Goal: Task Accomplishment & Management: Use online tool/utility

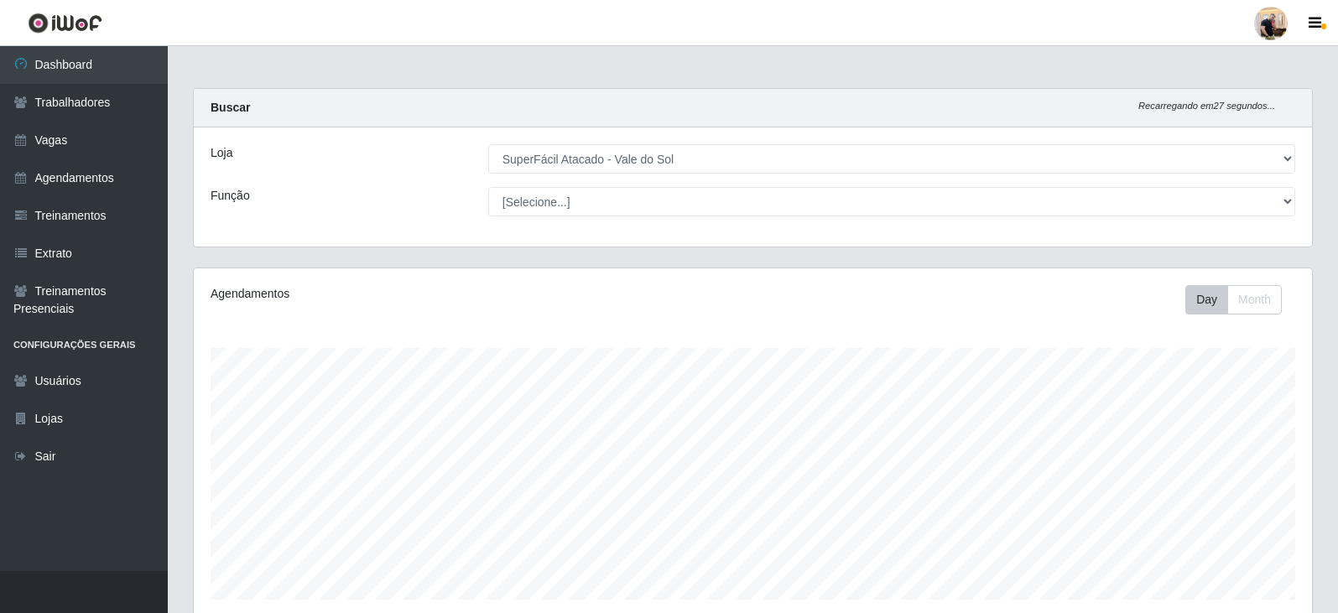
select select "502"
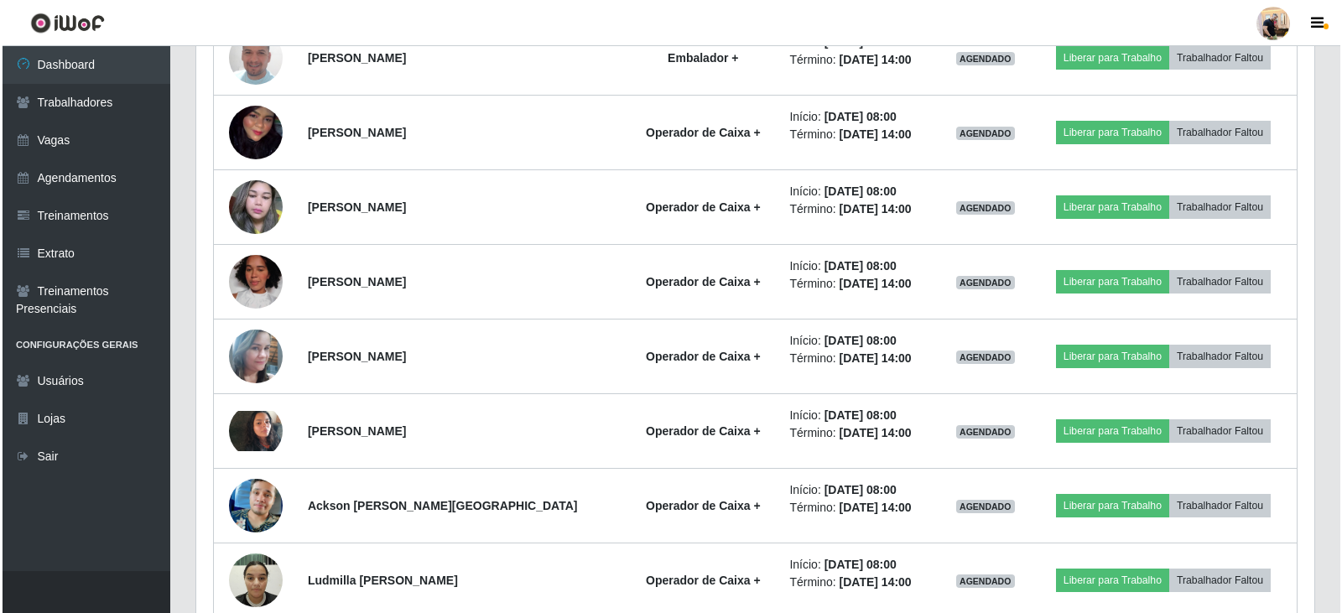
scroll to position [1015, 0]
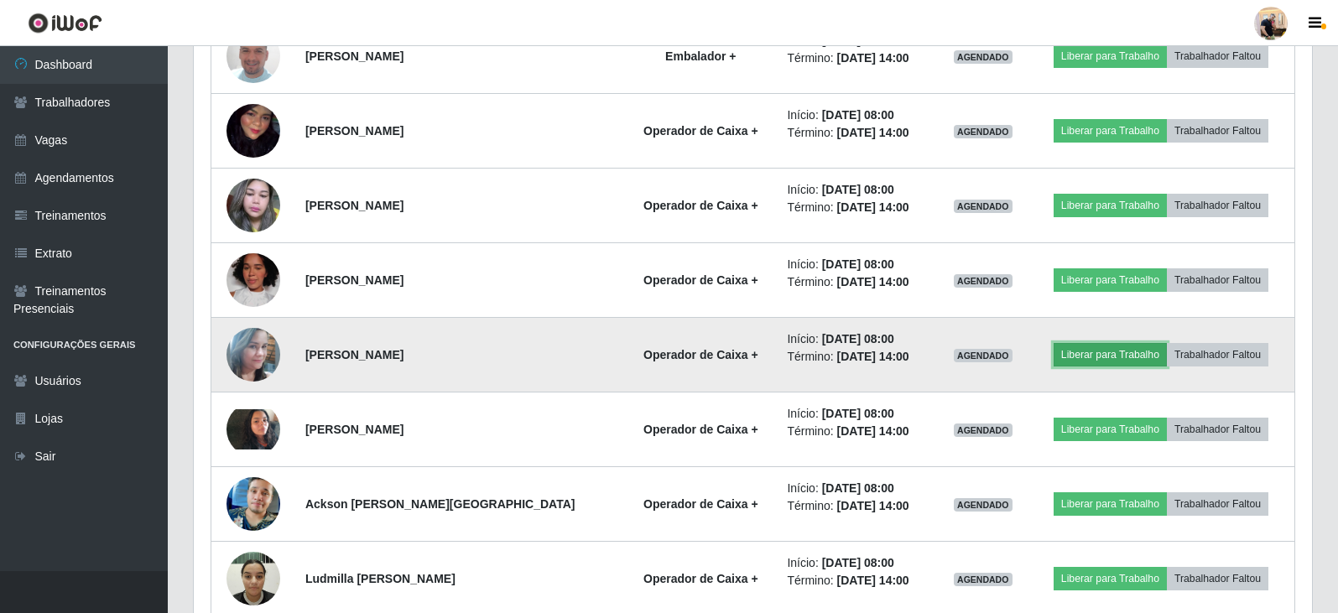
click at [1082, 355] on button "Liberar para Trabalho" at bounding box center [1110, 354] width 113 height 23
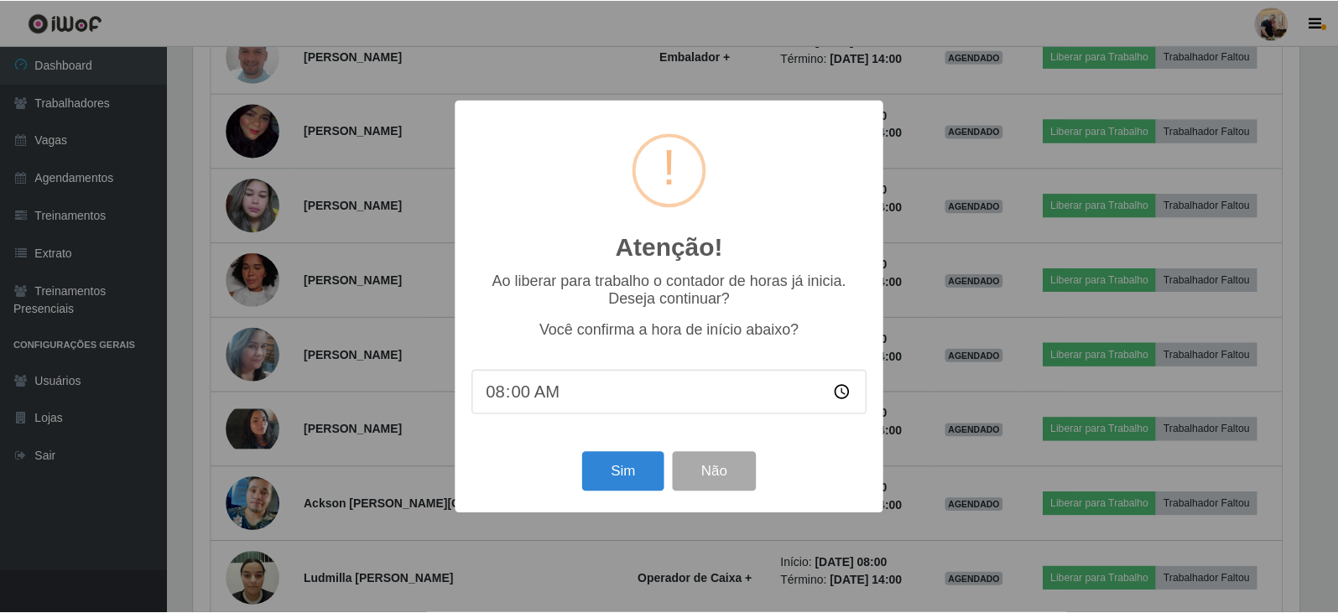
scroll to position [348, 1110]
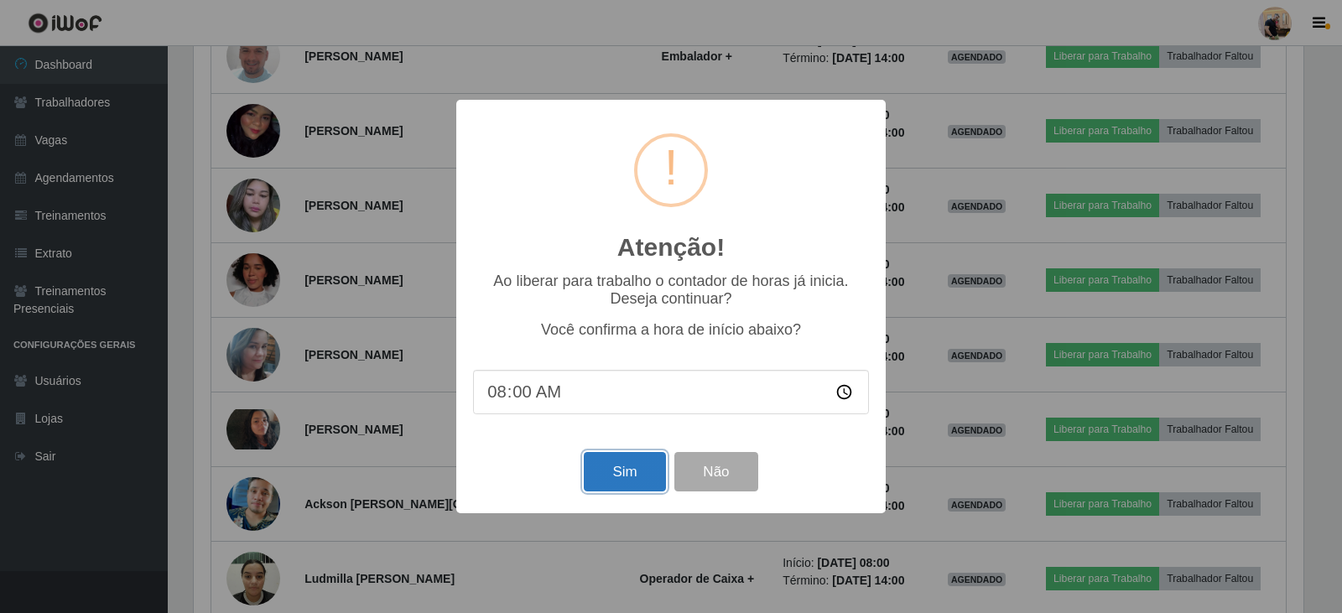
click at [619, 477] on button "Sim" at bounding box center [624, 471] width 81 height 39
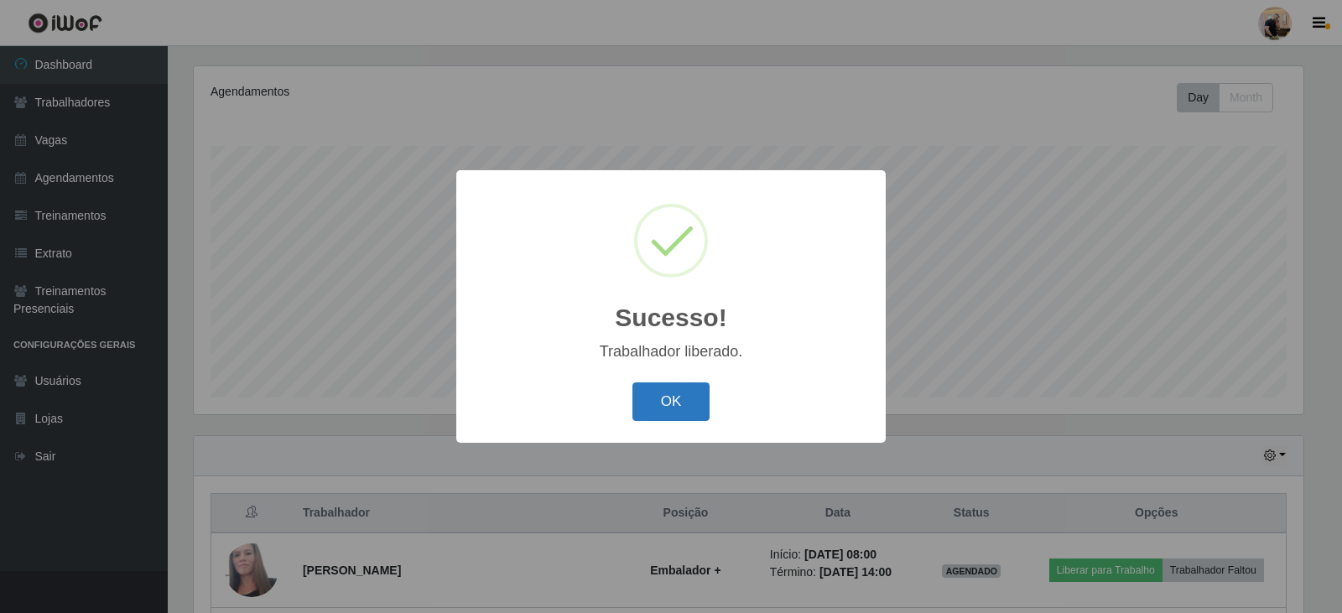
click at [671, 392] on button "OK" at bounding box center [672, 402] width 78 height 39
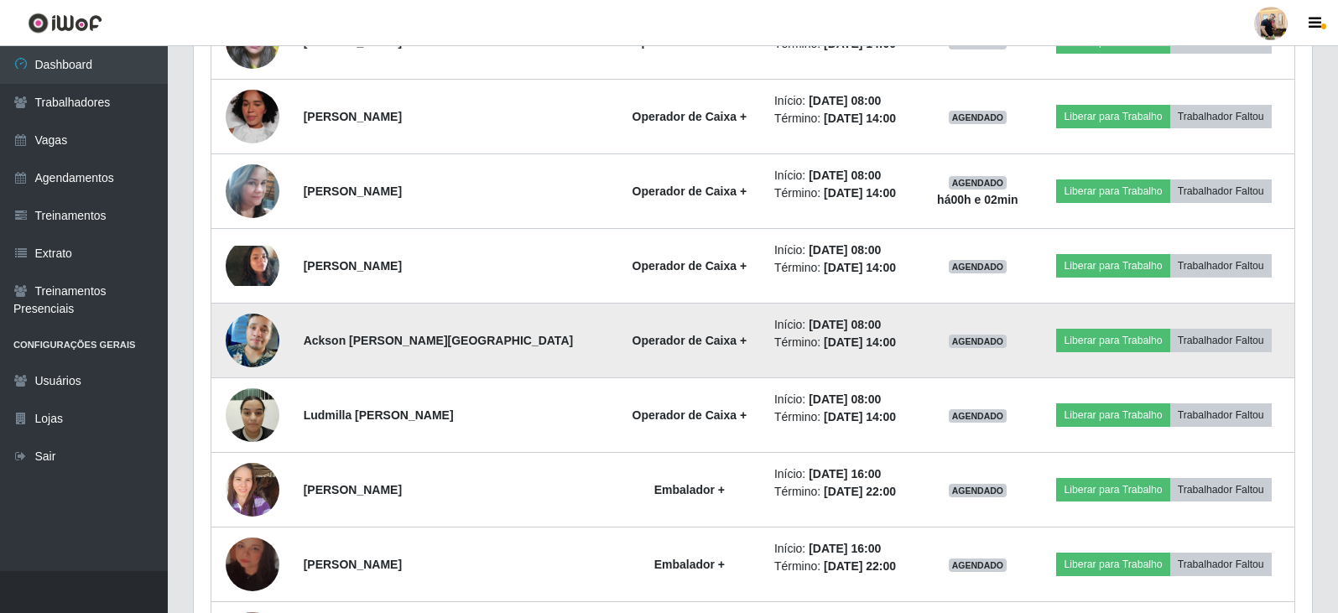
scroll to position [1209, 0]
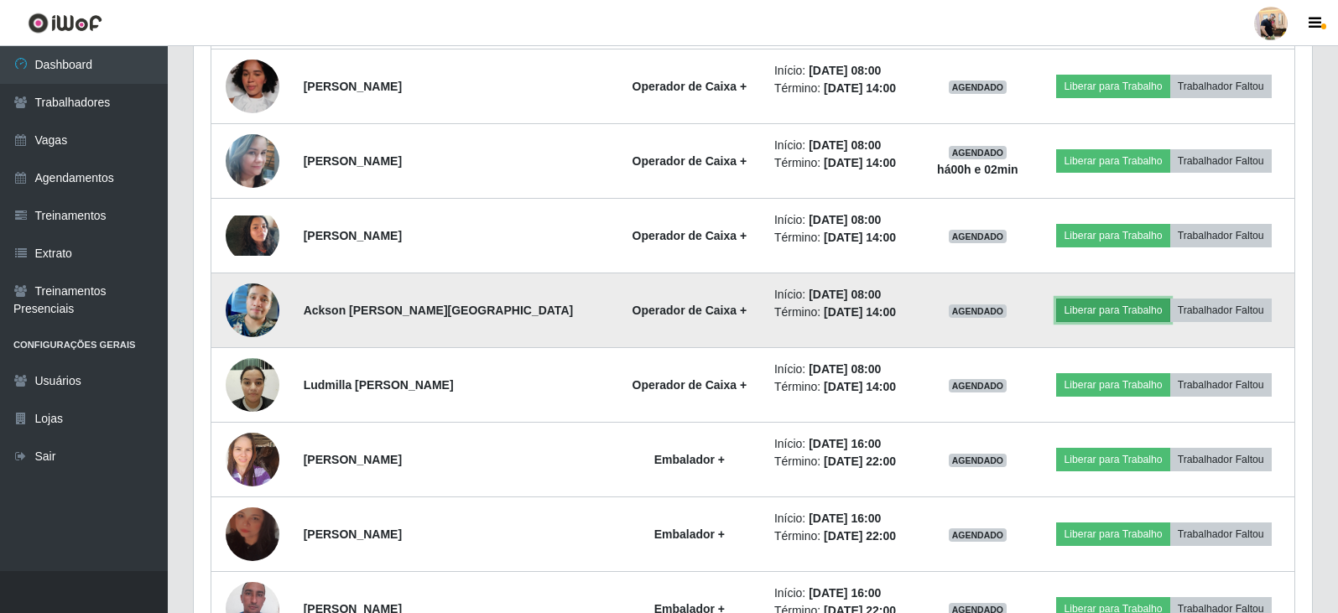
click at [1092, 310] on button "Liberar para Trabalho" at bounding box center [1112, 310] width 113 height 23
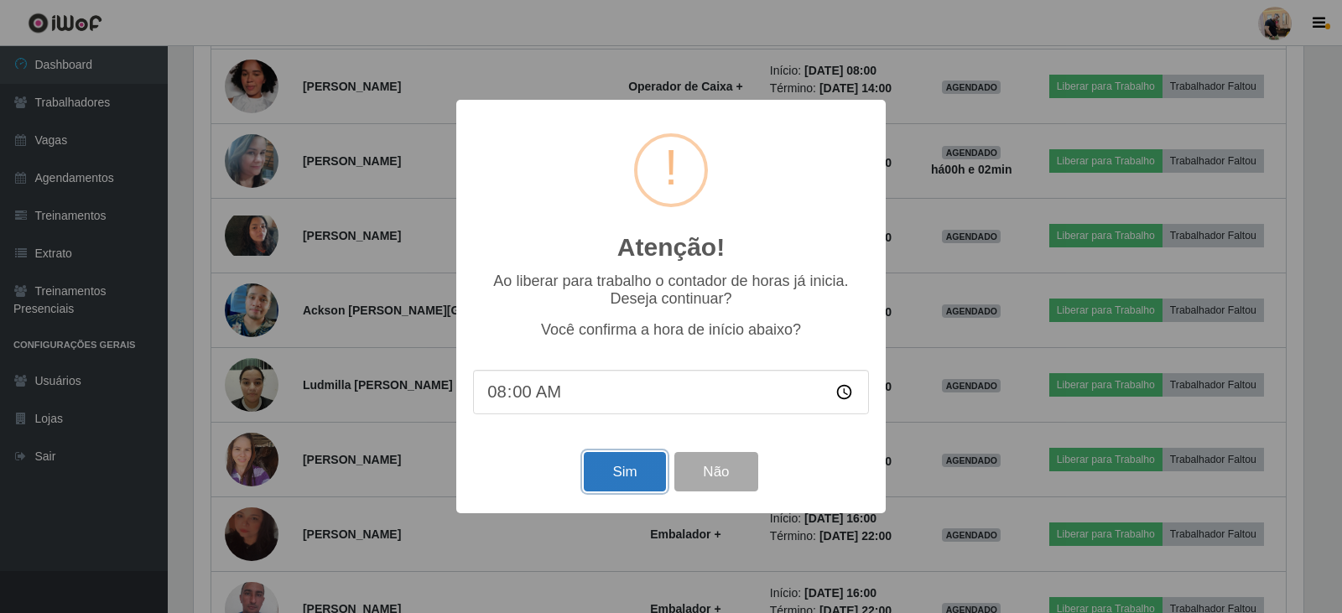
click at [636, 469] on button "Sim" at bounding box center [624, 471] width 81 height 39
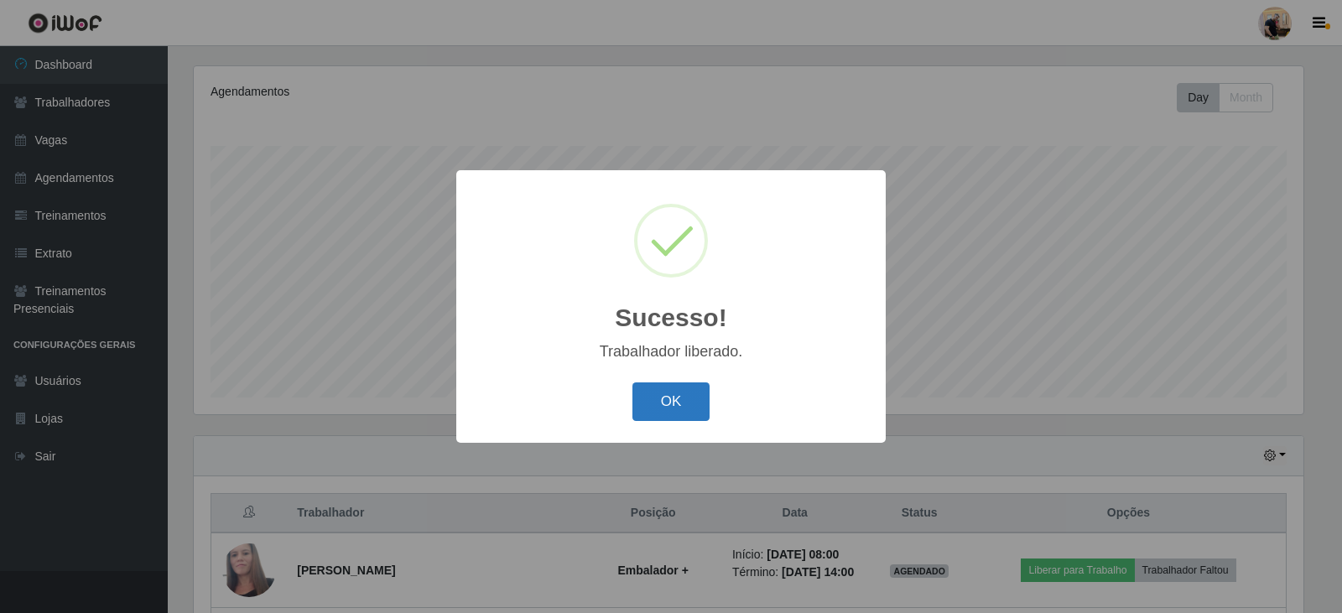
click at [674, 410] on button "OK" at bounding box center [672, 402] width 78 height 39
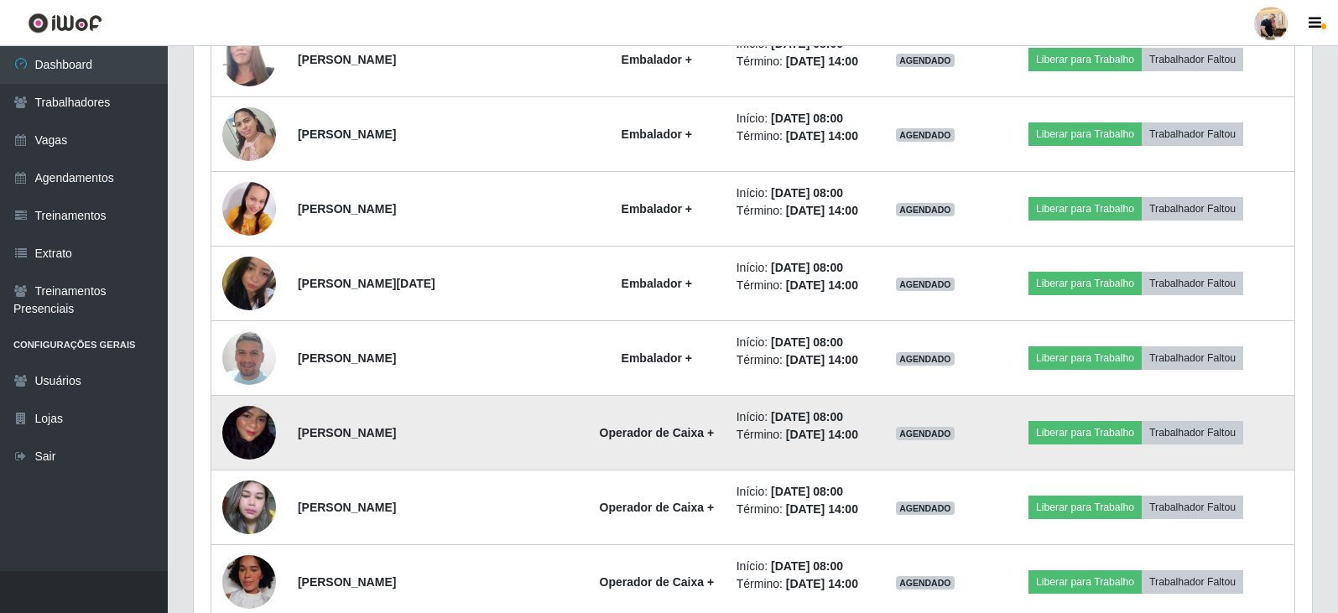
scroll to position [622, 0]
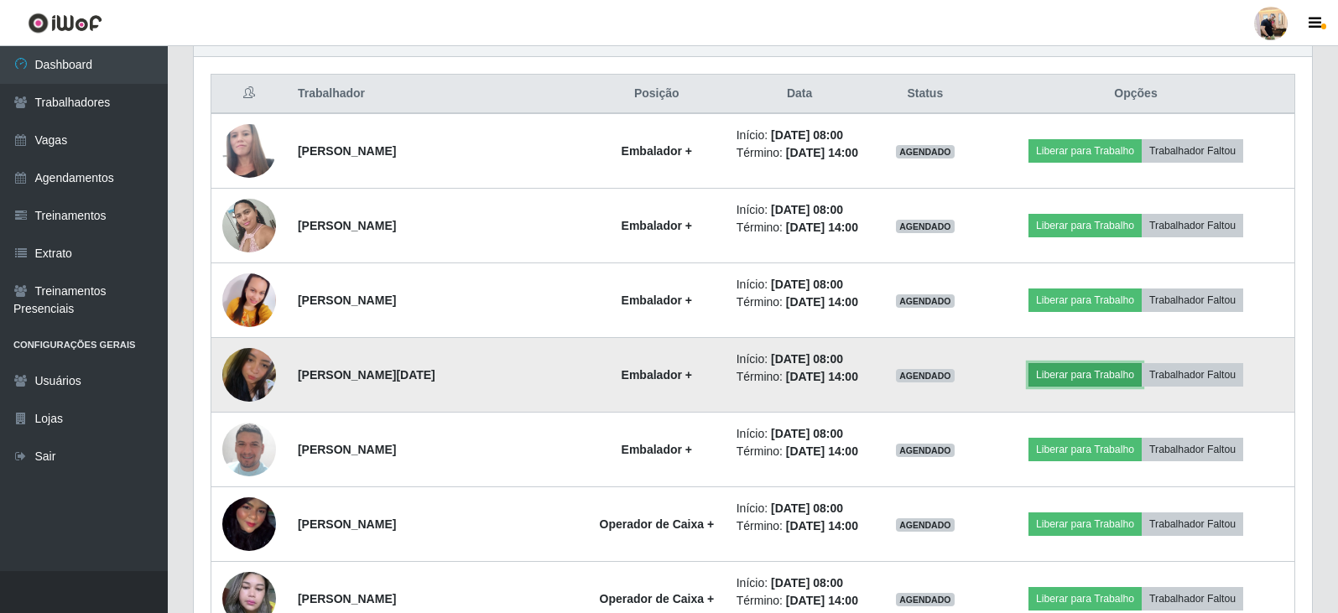
click at [1093, 368] on button "Liberar para Trabalho" at bounding box center [1085, 374] width 113 height 23
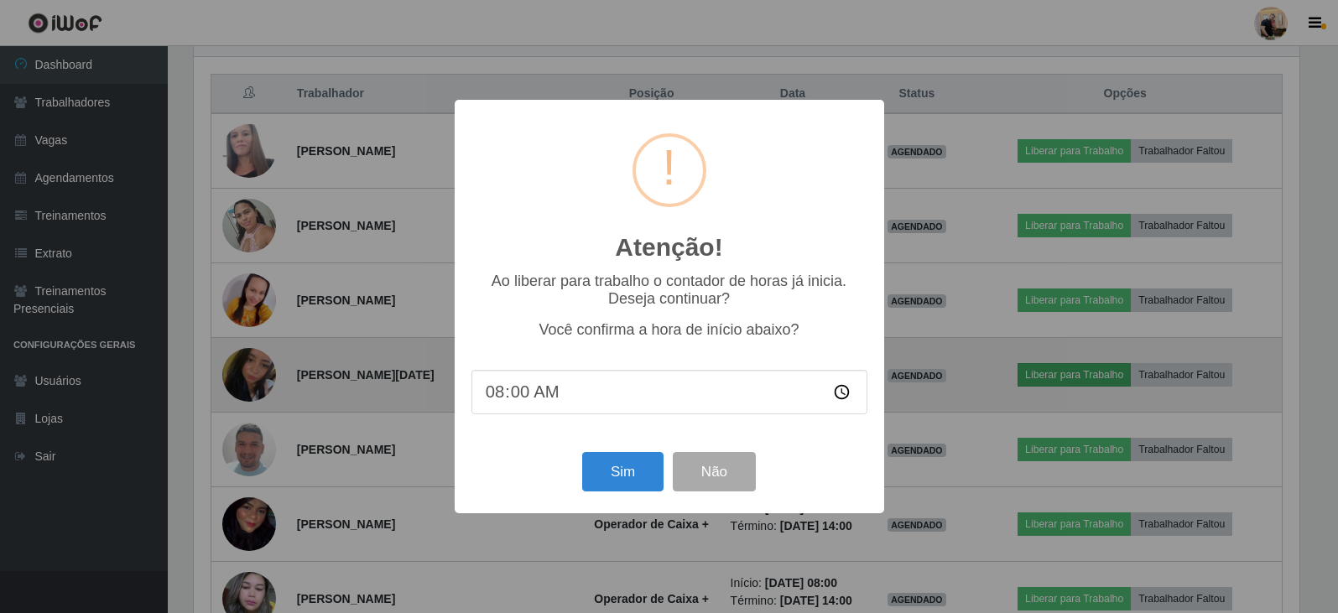
scroll to position [348, 1110]
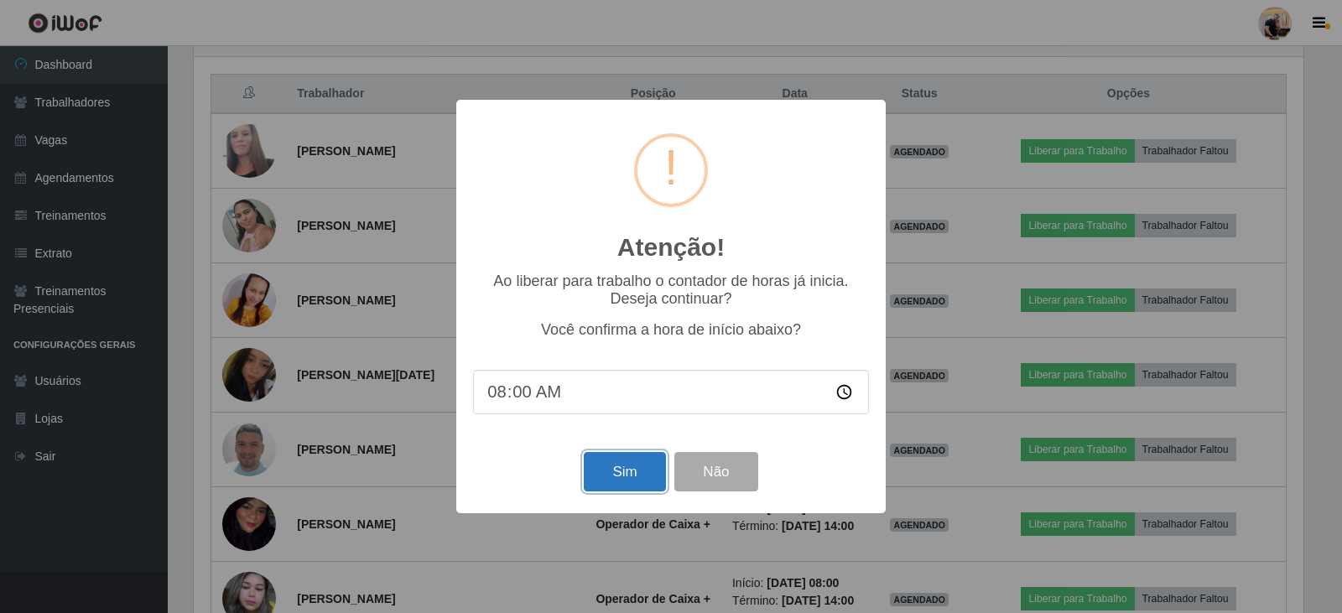
click at [636, 490] on button "Sim" at bounding box center [624, 471] width 81 height 39
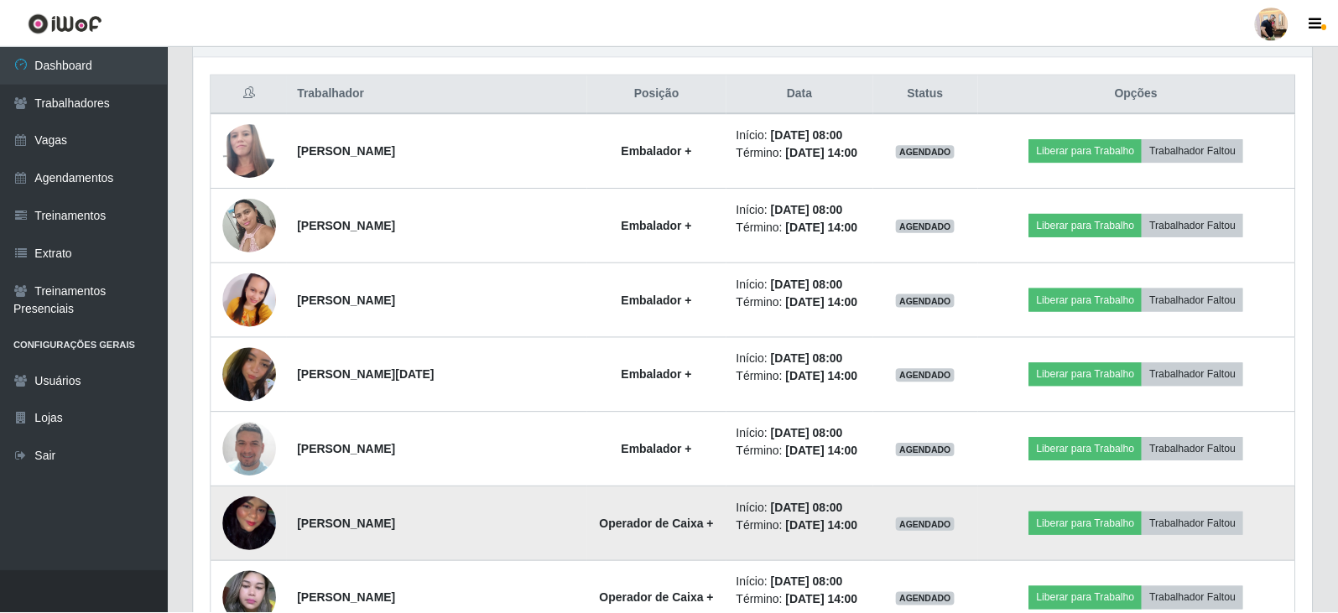
scroll to position [0, 0]
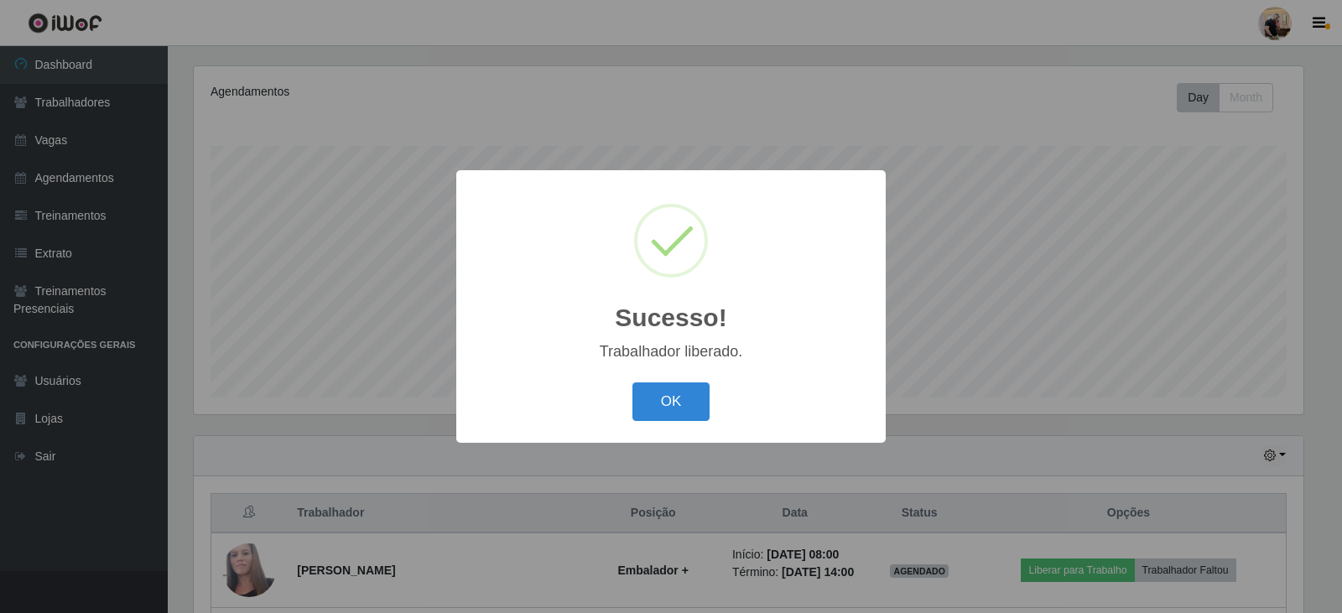
click at [632, 397] on div "OK Cancel" at bounding box center [671, 402] width 396 height 48
click at [653, 397] on button "OK" at bounding box center [672, 402] width 78 height 39
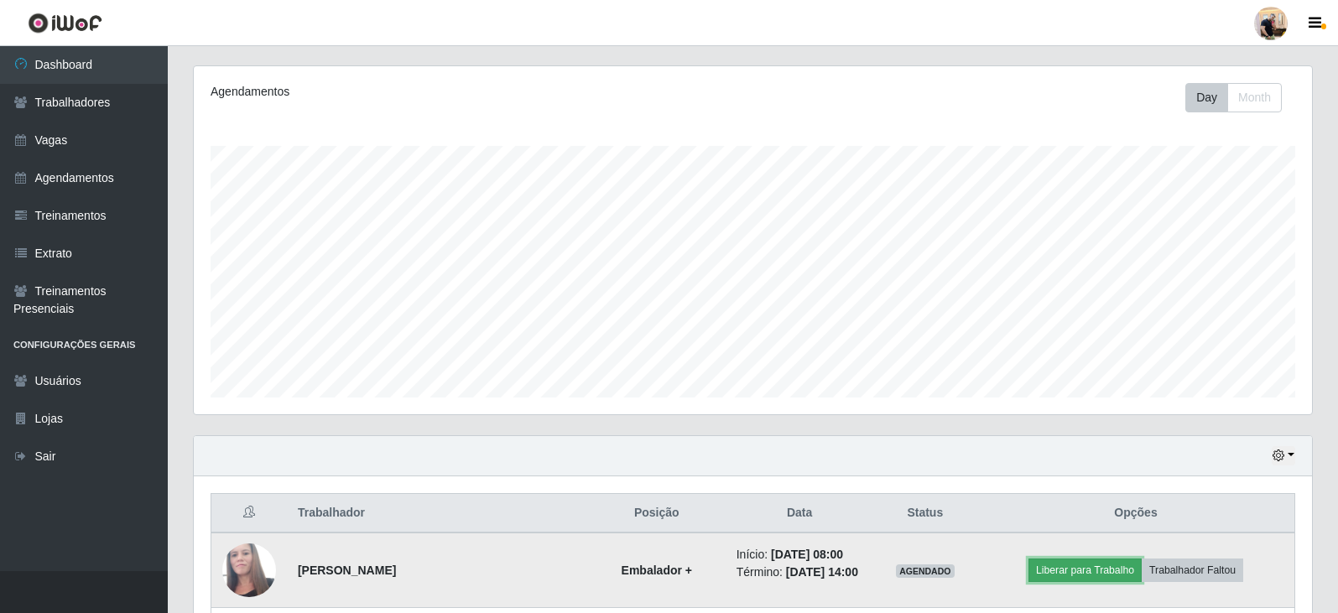
click at [1096, 566] on button "Liberar para Trabalho" at bounding box center [1085, 570] width 113 height 23
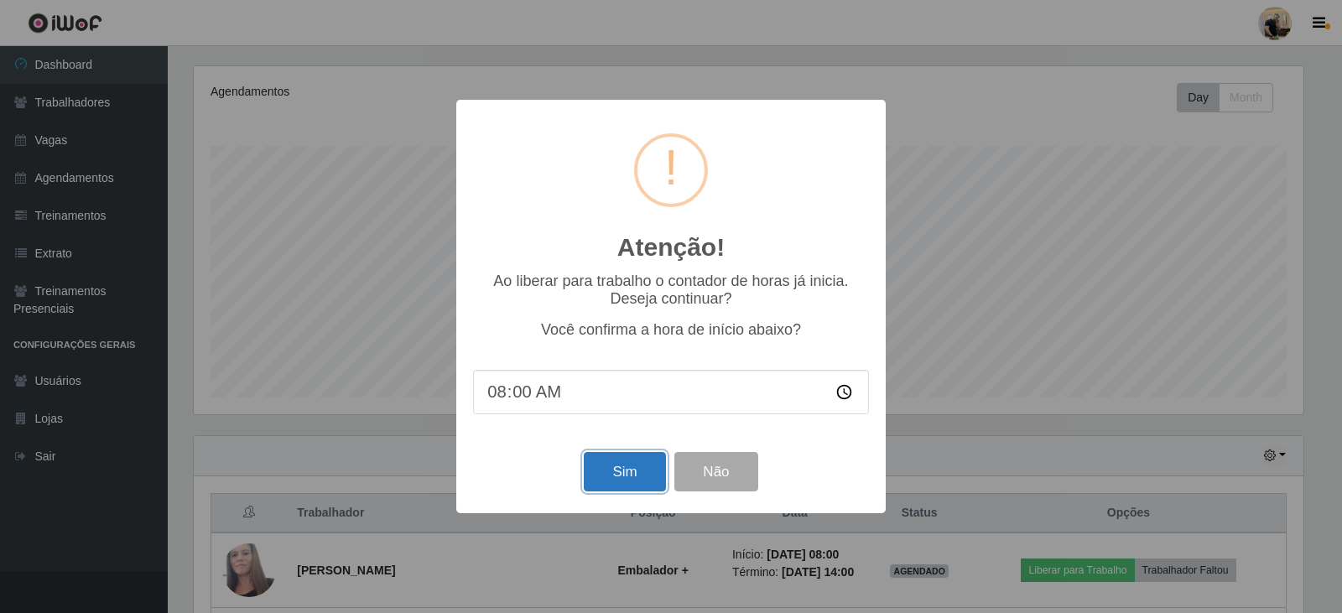
click at [629, 474] on button "Sim" at bounding box center [624, 471] width 81 height 39
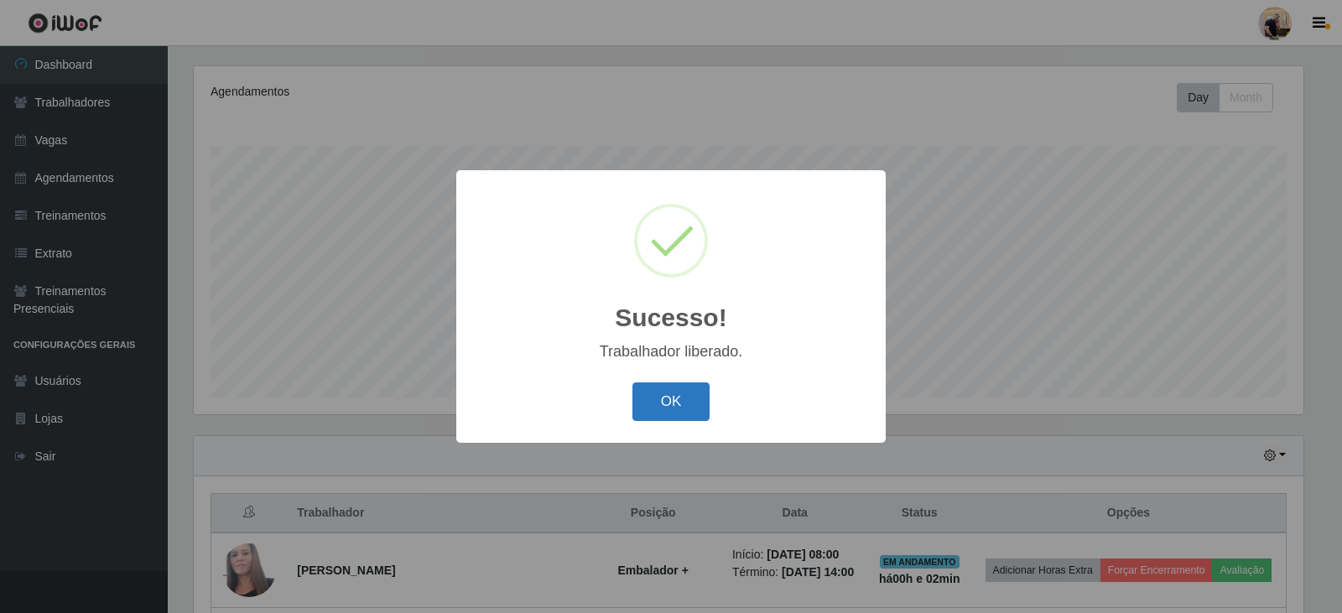
click at [680, 410] on button "OK" at bounding box center [672, 402] width 78 height 39
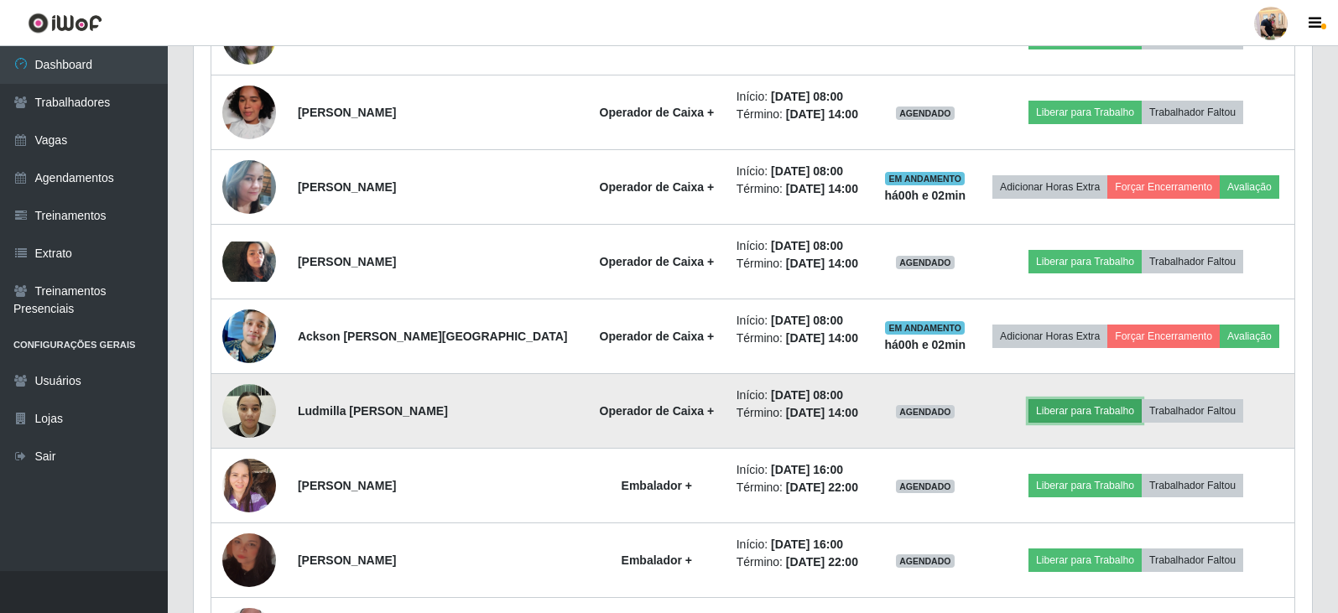
click at [1098, 413] on button "Liberar para Trabalho" at bounding box center [1085, 410] width 113 height 23
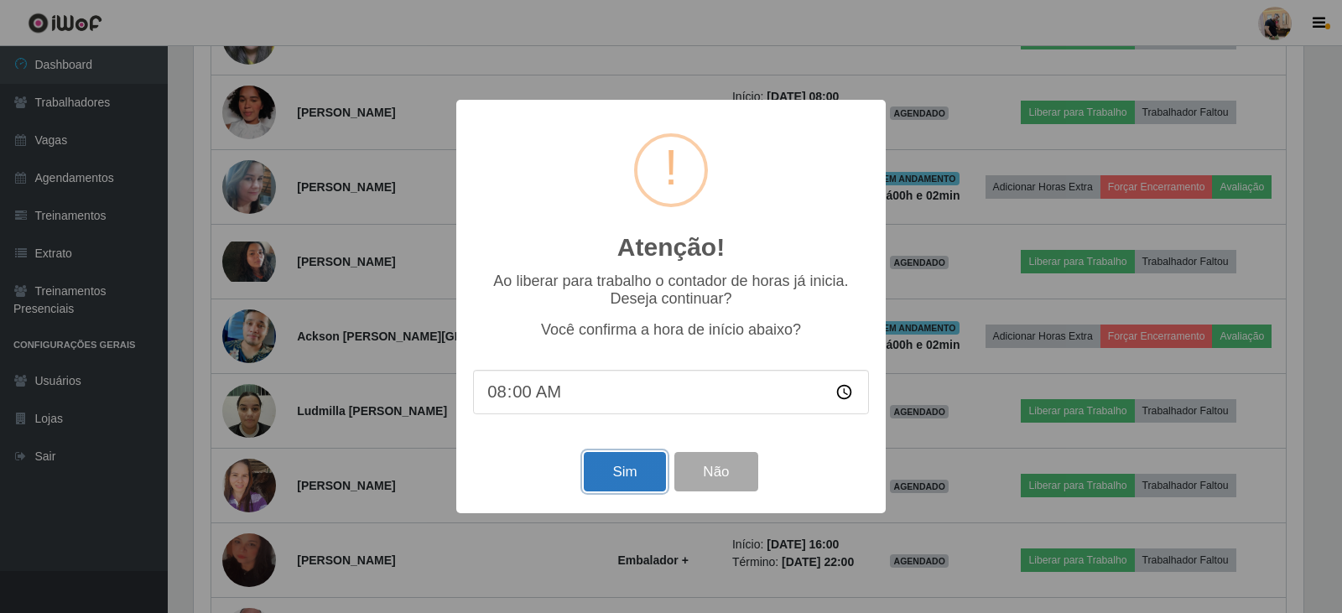
click at [639, 477] on button "Sim" at bounding box center [624, 471] width 81 height 39
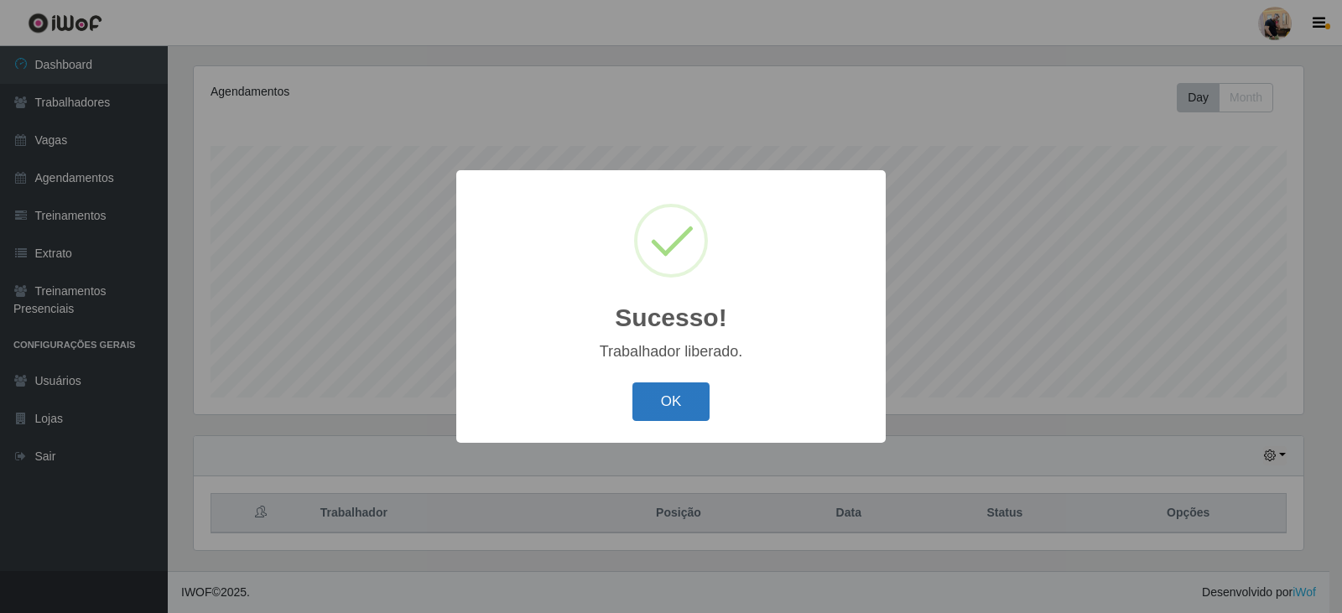
click at [679, 409] on button "OK" at bounding box center [672, 402] width 78 height 39
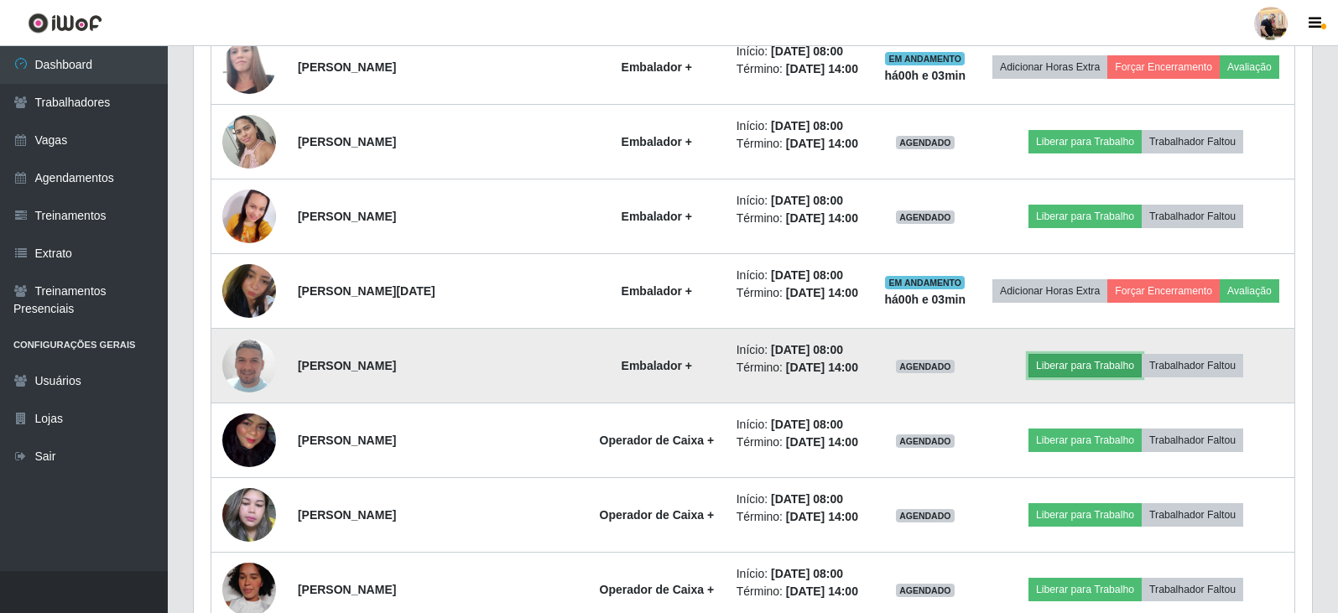
click at [1066, 369] on button "Liberar para Trabalho" at bounding box center [1085, 365] width 113 height 23
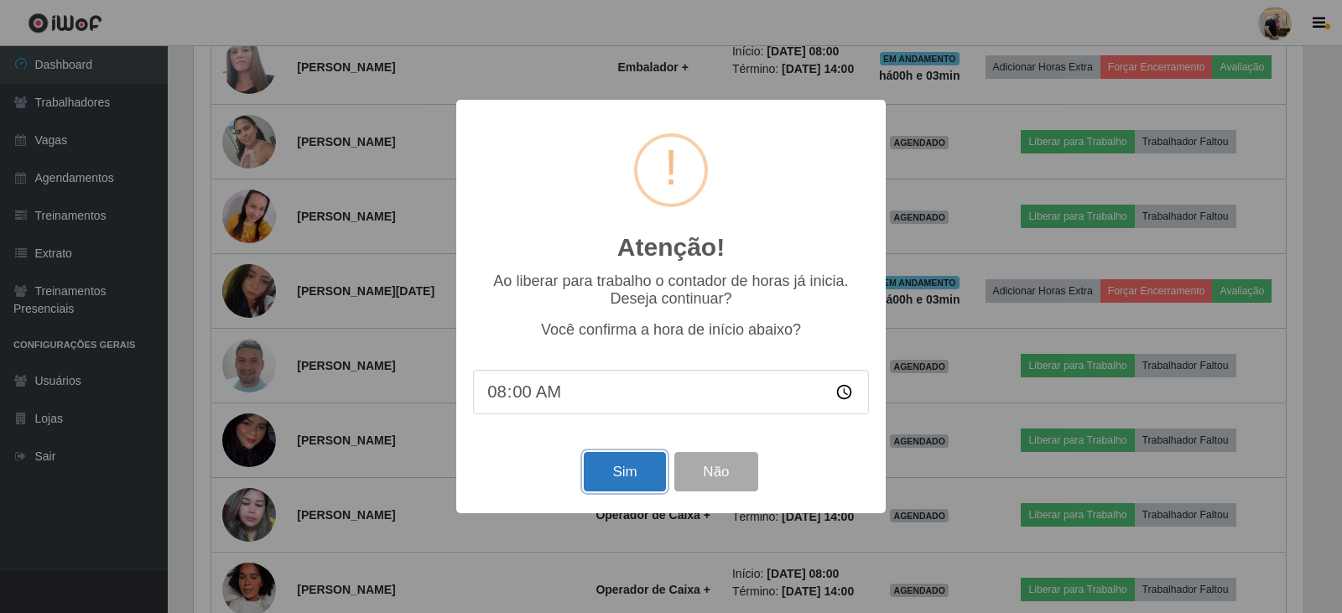
click at [620, 464] on button "Sim" at bounding box center [624, 471] width 81 height 39
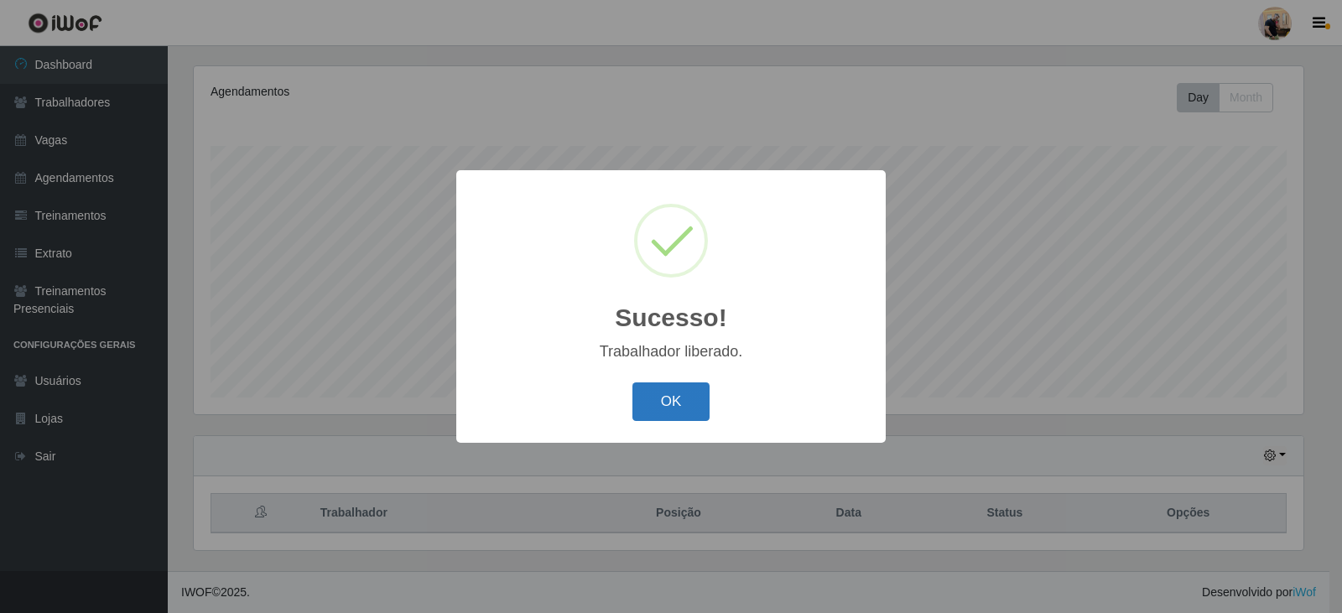
click at [678, 408] on button "OK" at bounding box center [672, 402] width 78 height 39
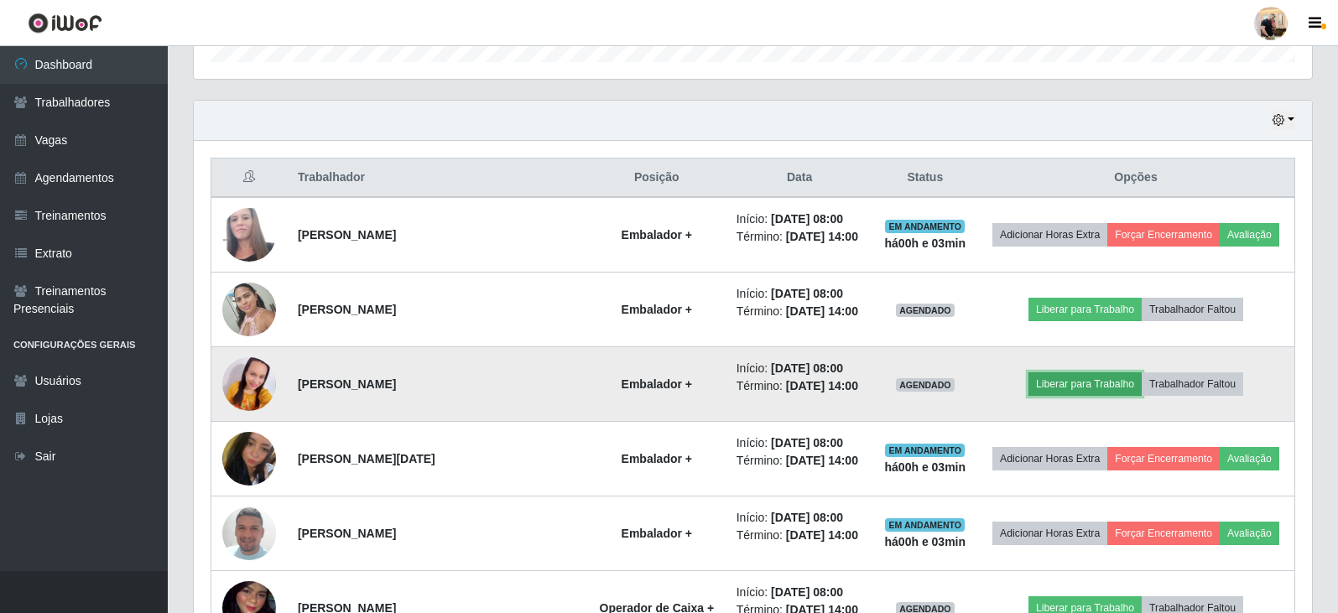
click at [1087, 374] on button "Liberar para Trabalho" at bounding box center [1085, 384] width 113 height 23
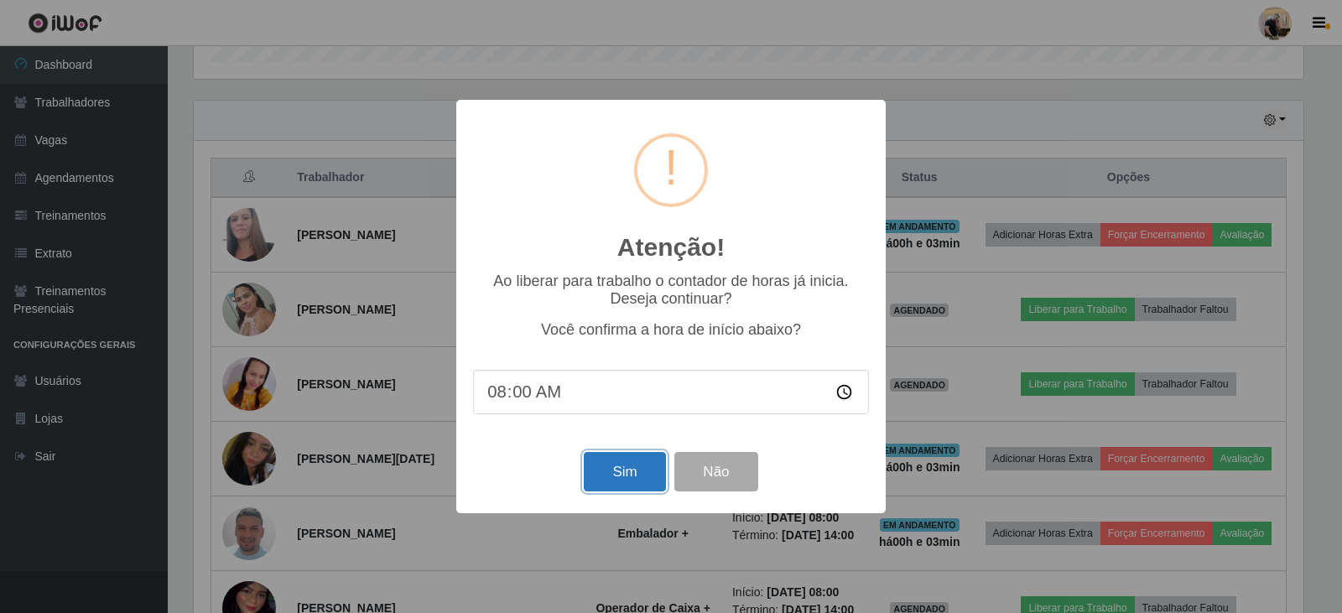
click at [629, 471] on button "Sim" at bounding box center [624, 471] width 81 height 39
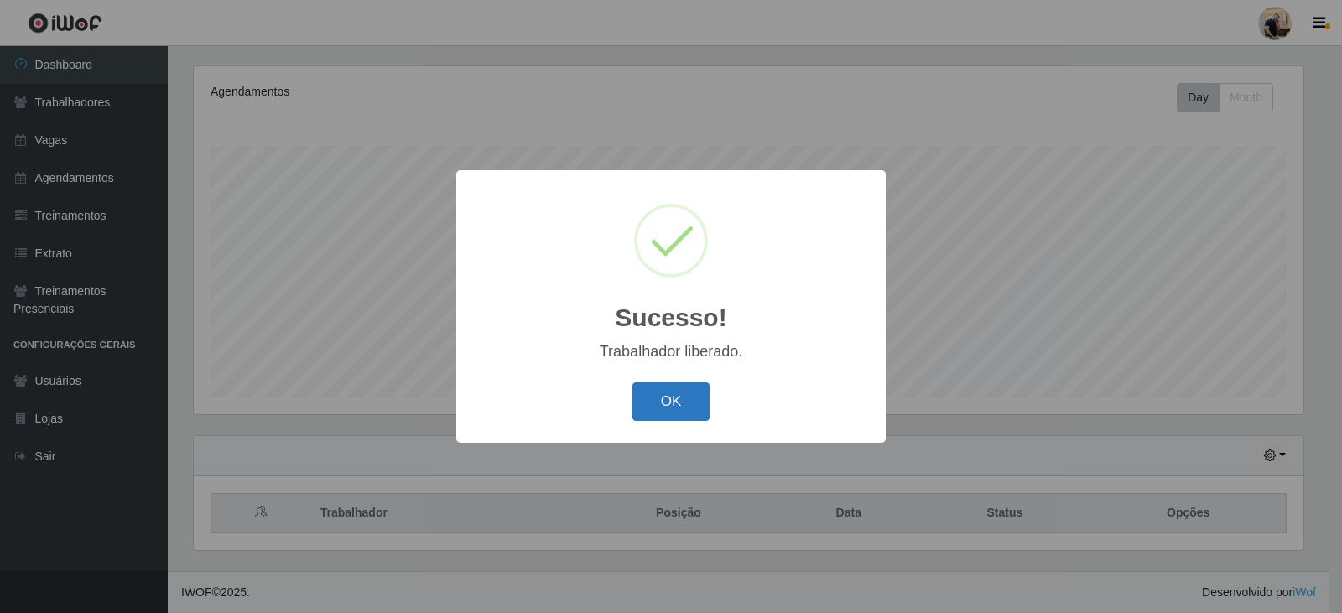
click at [665, 394] on button "OK" at bounding box center [672, 402] width 78 height 39
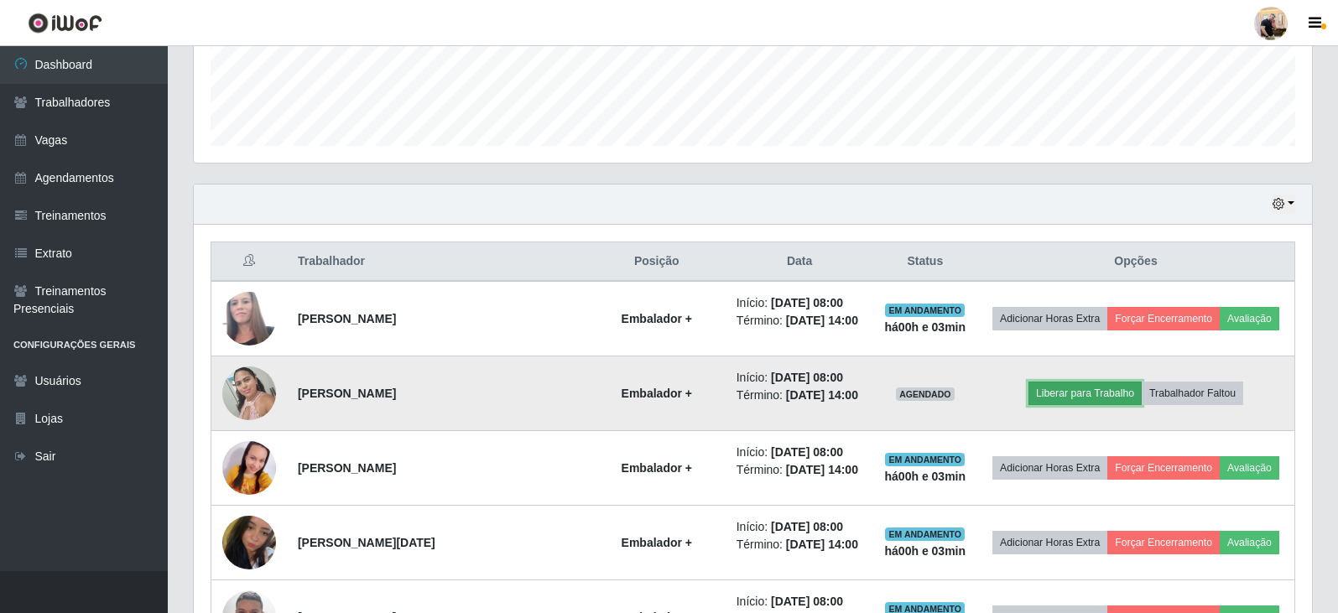
click at [1065, 388] on button "Liberar para Trabalho" at bounding box center [1085, 393] width 113 height 23
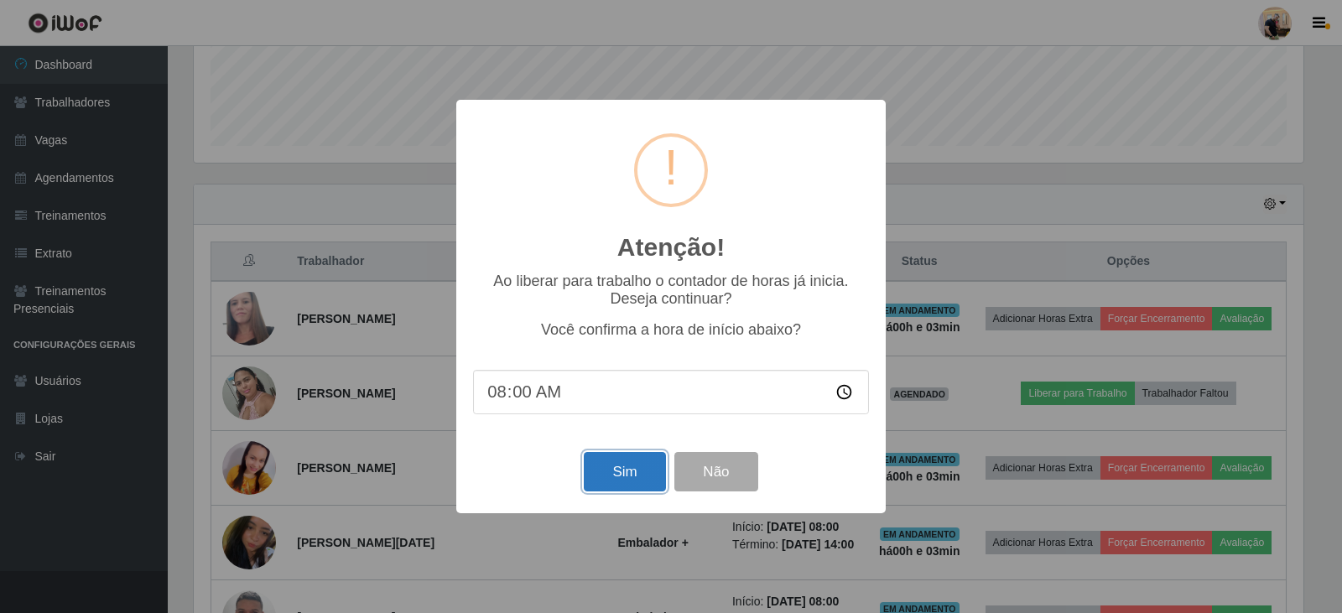
click at [646, 476] on button "Sim" at bounding box center [624, 471] width 81 height 39
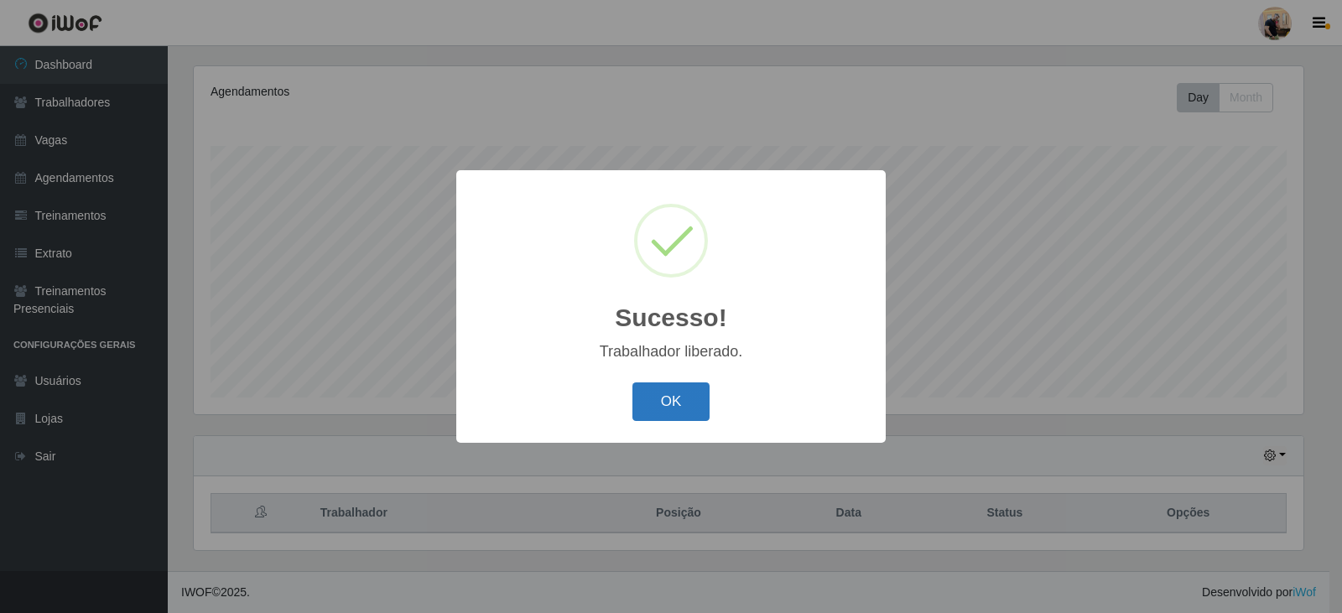
click at [669, 404] on button "OK" at bounding box center [672, 402] width 78 height 39
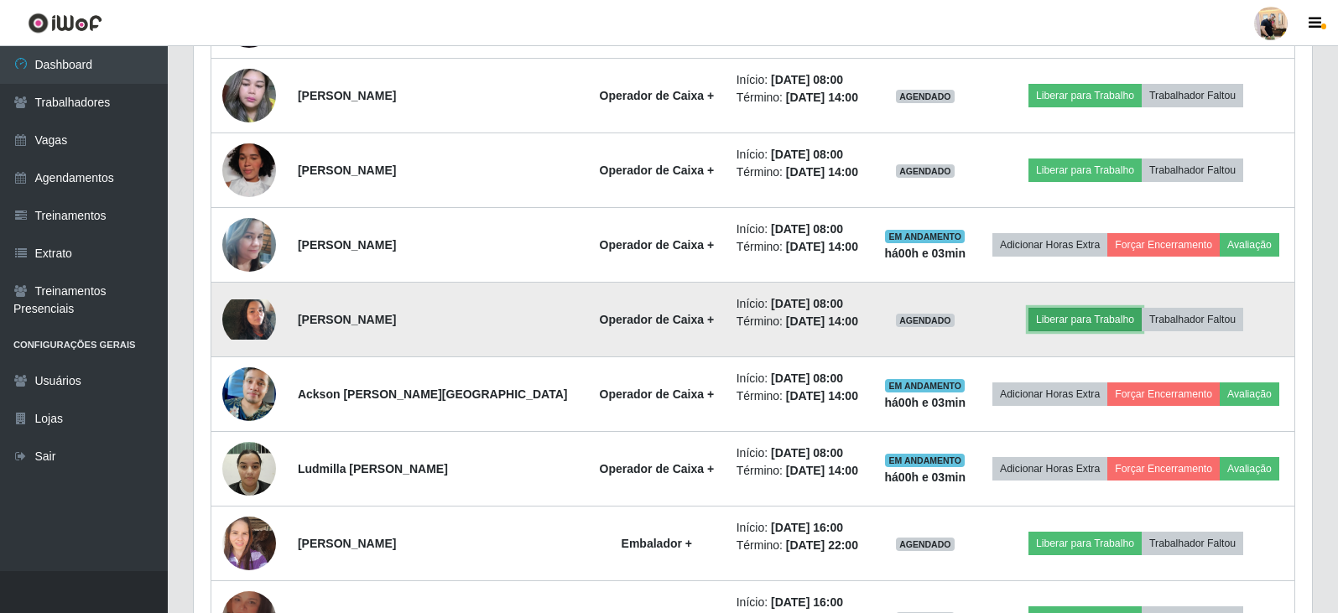
click at [1105, 324] on button "Liberar para Trabalho" at bounding box center [1085, 319] width 113 height 23
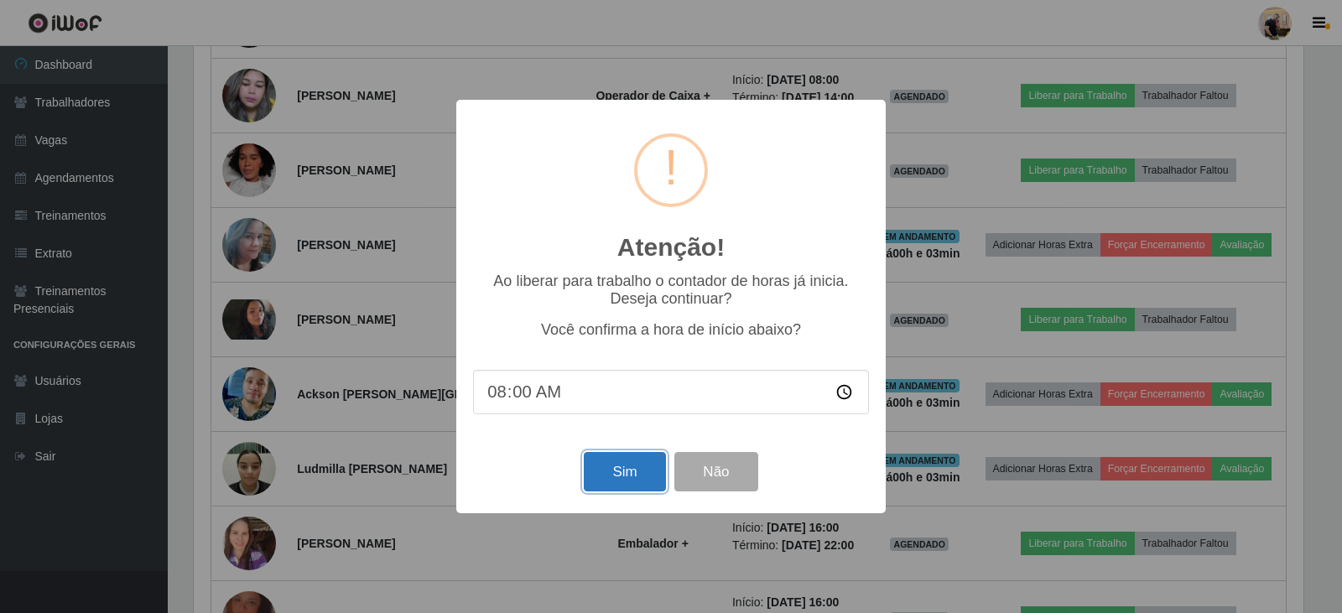
click at [635, 470] on button "Sim" at bounding box center [624, 471] width 81 height 39
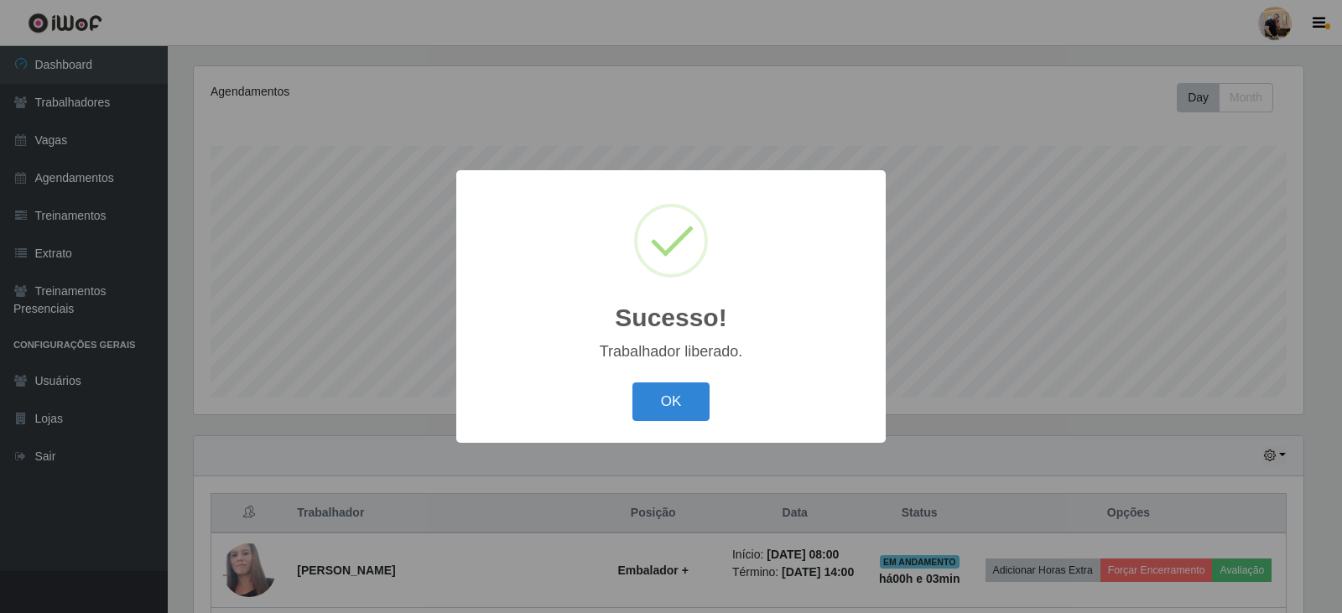
click at [665, 407] on button "OK" at bounding box center [672, 402] width 78 height 39
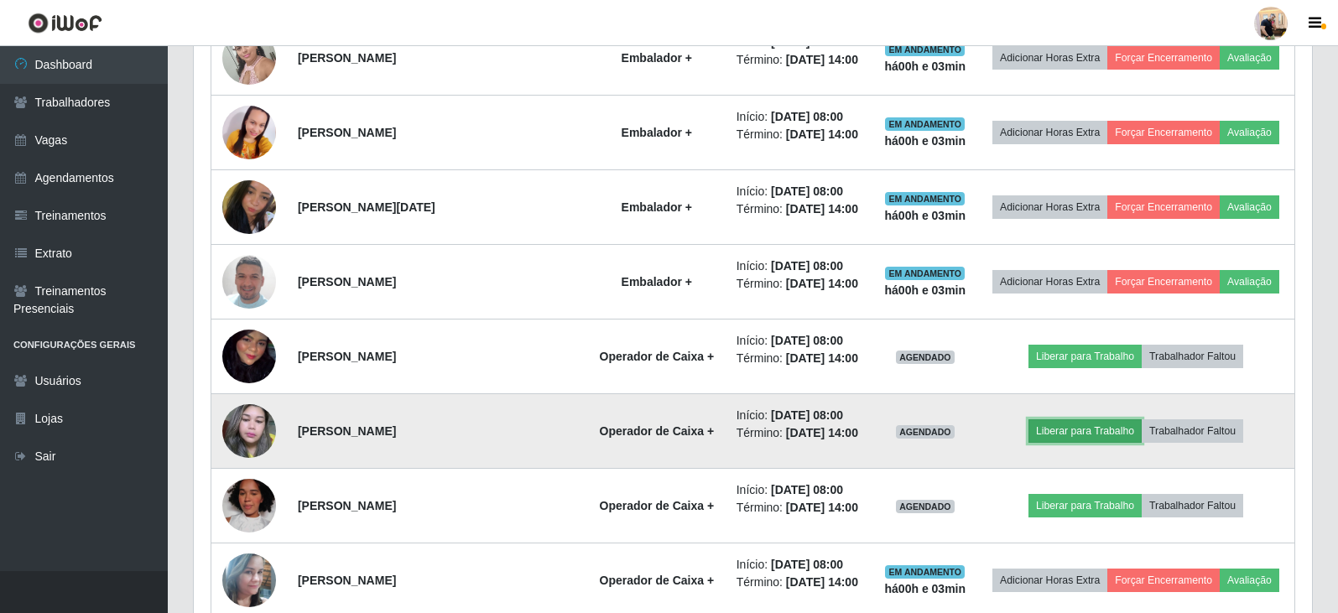
click at [1084, 430] on button "Liberar para Trabalho" at bounding box center [1085, 431] width 113 height 23
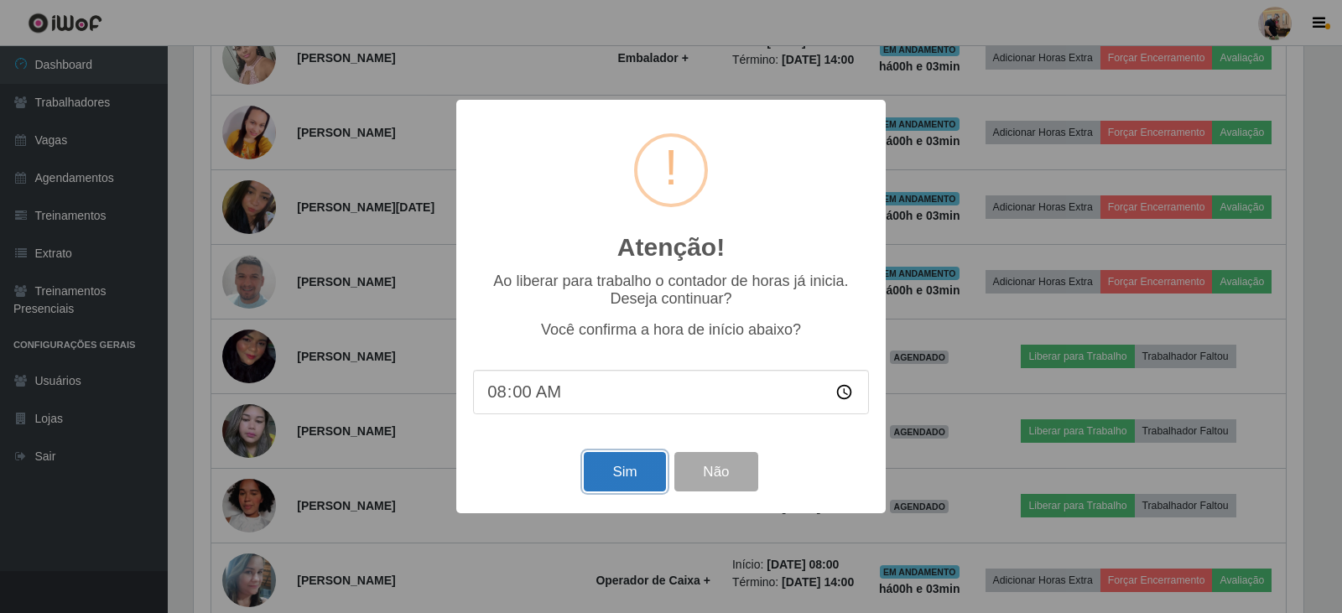
click at [622, 465] on button "Sim" at bounding box center [624, 471] width 81 height 39
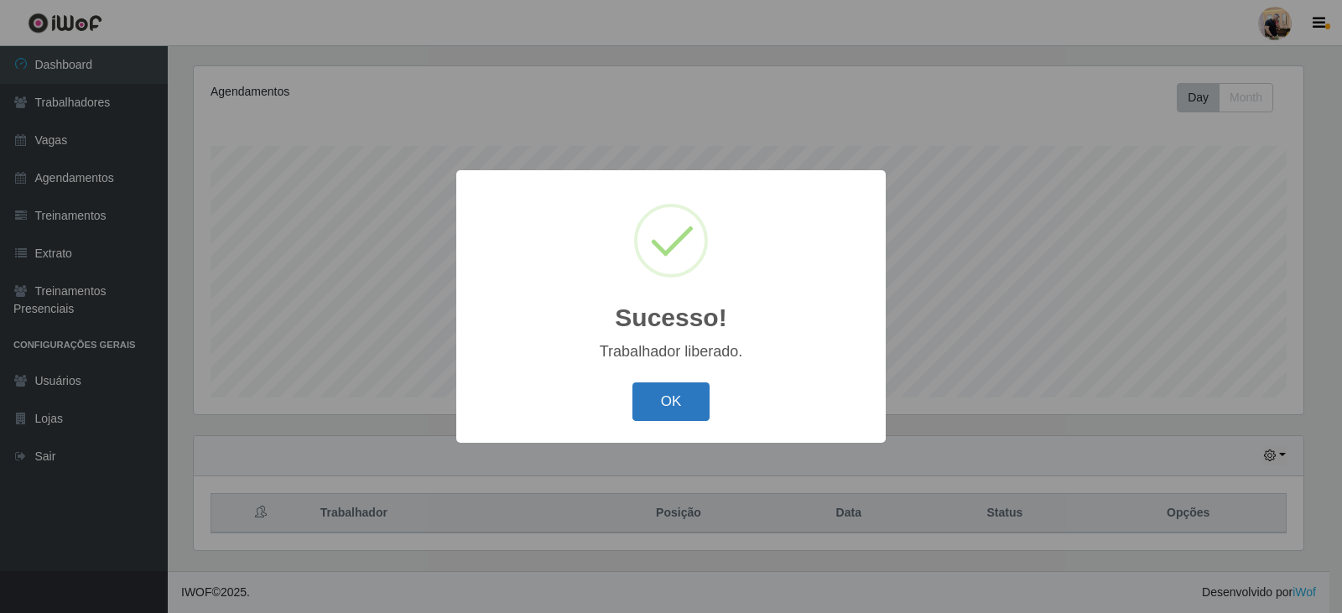
click at [679, 413] on button "OK" at bounding box center [672, 402] width 78 height 39
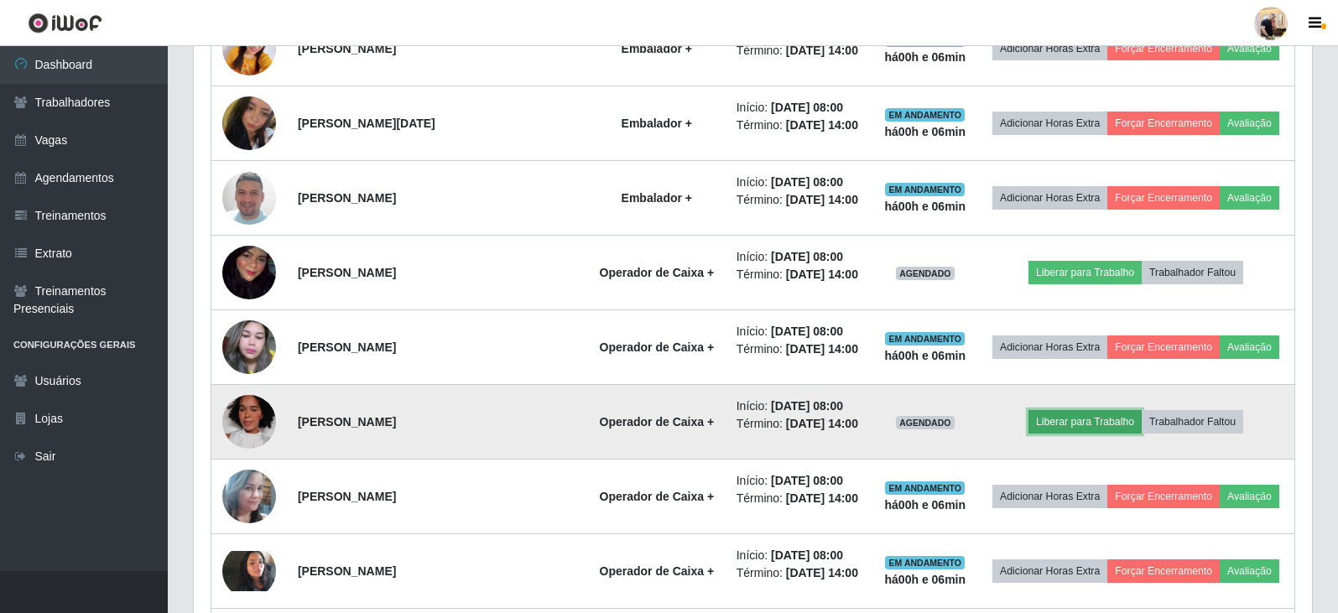
click at [1091, 425] on button "Liberar para Trabalho" at bounding box center [1085, 421] width 113 height 23
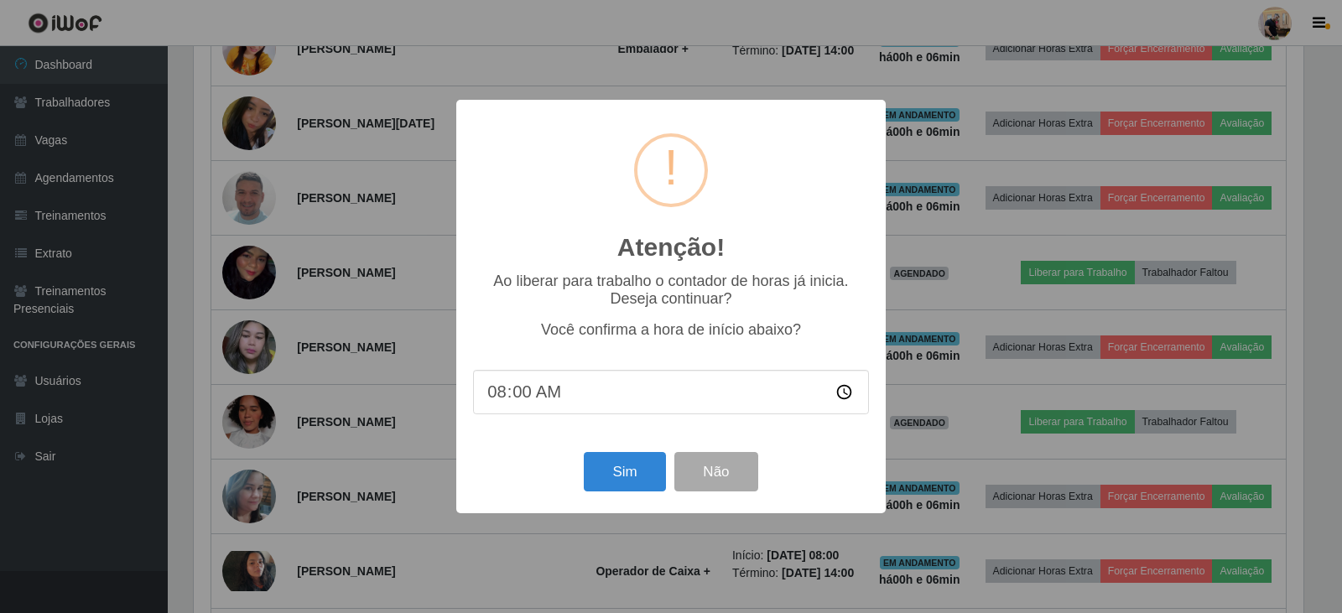
click at [527, 396] on input "08:00" at bounding box center [671, 392] width 396 height 44
type input "08:05"
click at [636, 482] on button "Sim" at bounding box center [624, 471] width 81 height 39
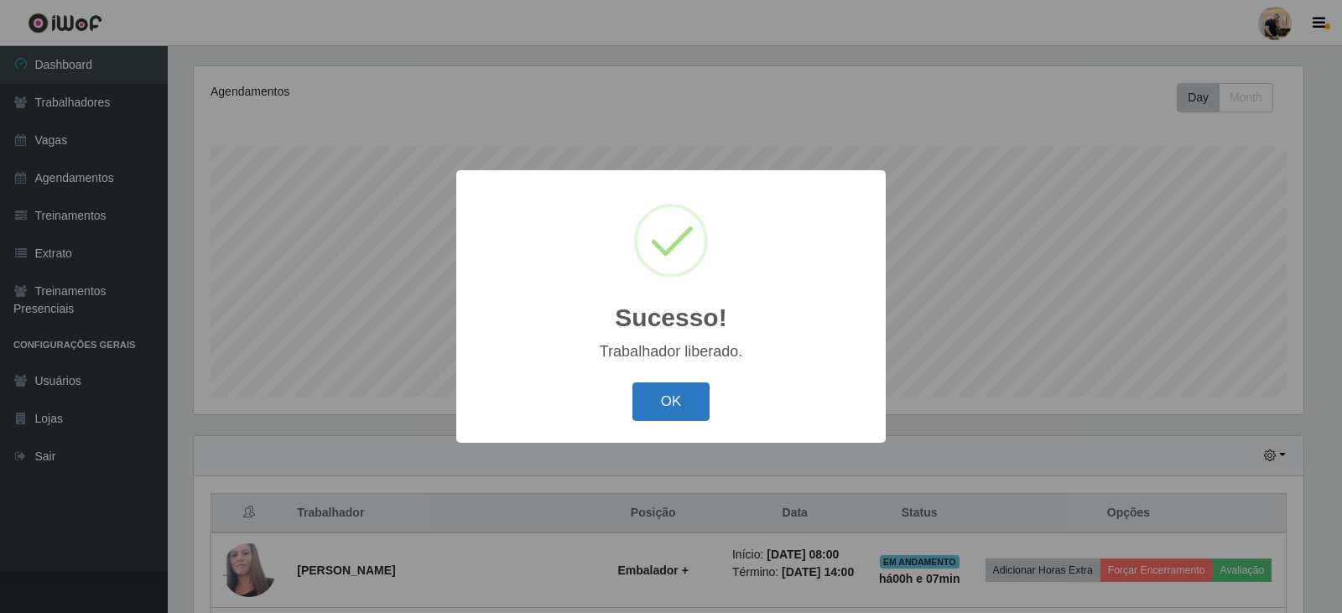
click at [675, 396] on button "OK" at bounding box center [672, 402] width 78 height 39
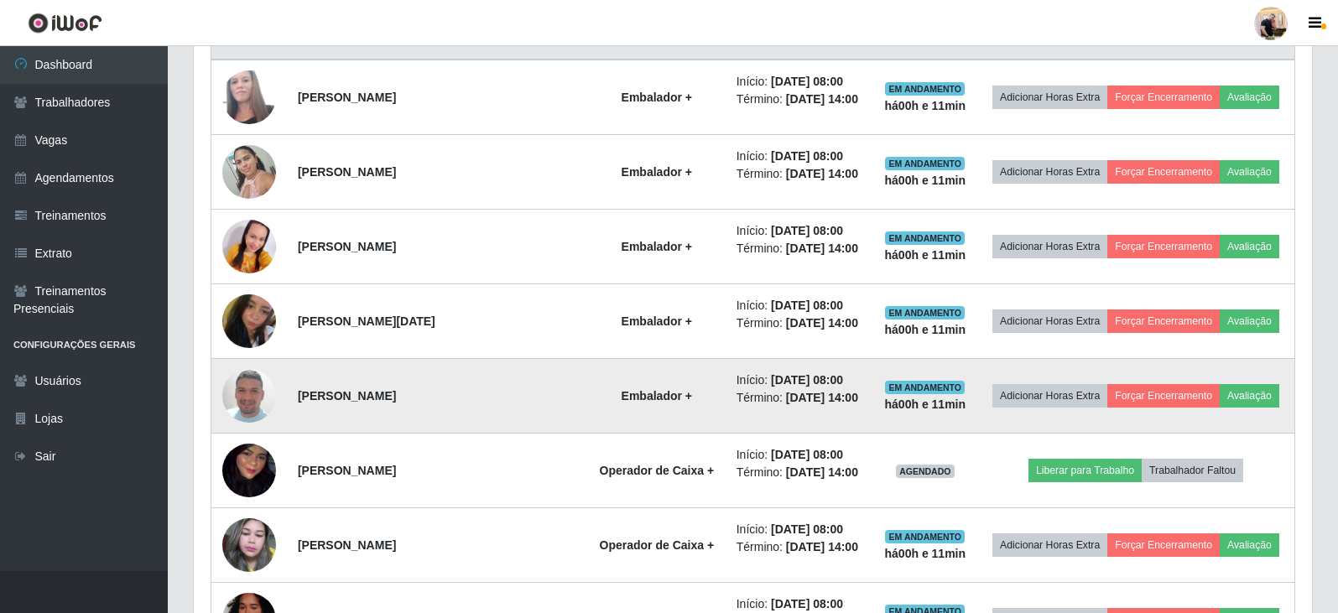
scroll to position [706, 0]
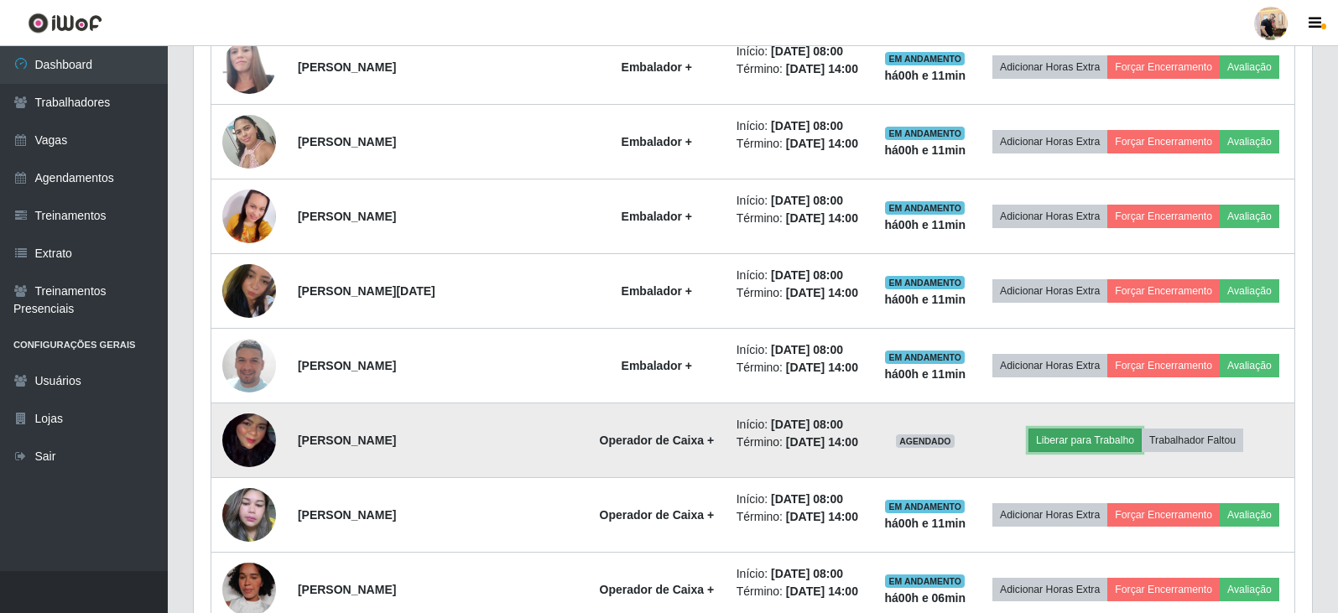
click at [1087, 441] on button "Liberar para Trabalho" at bounding box center [1085, 440] width 113 height 23
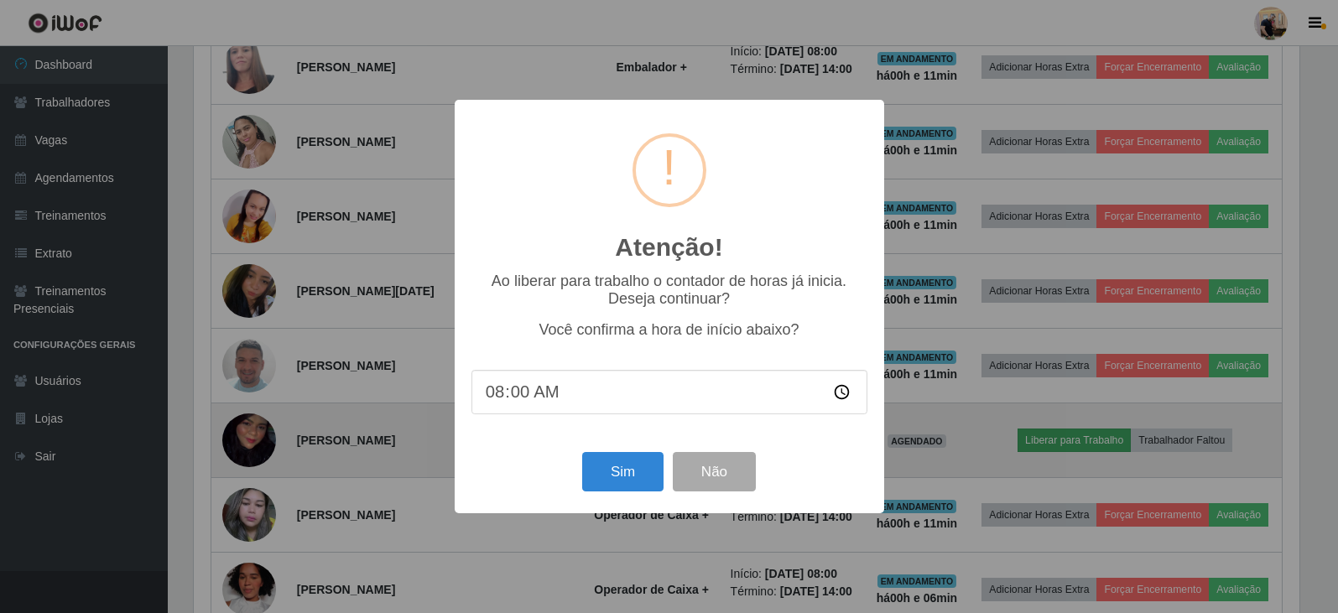
scroll to position [348, 1110]
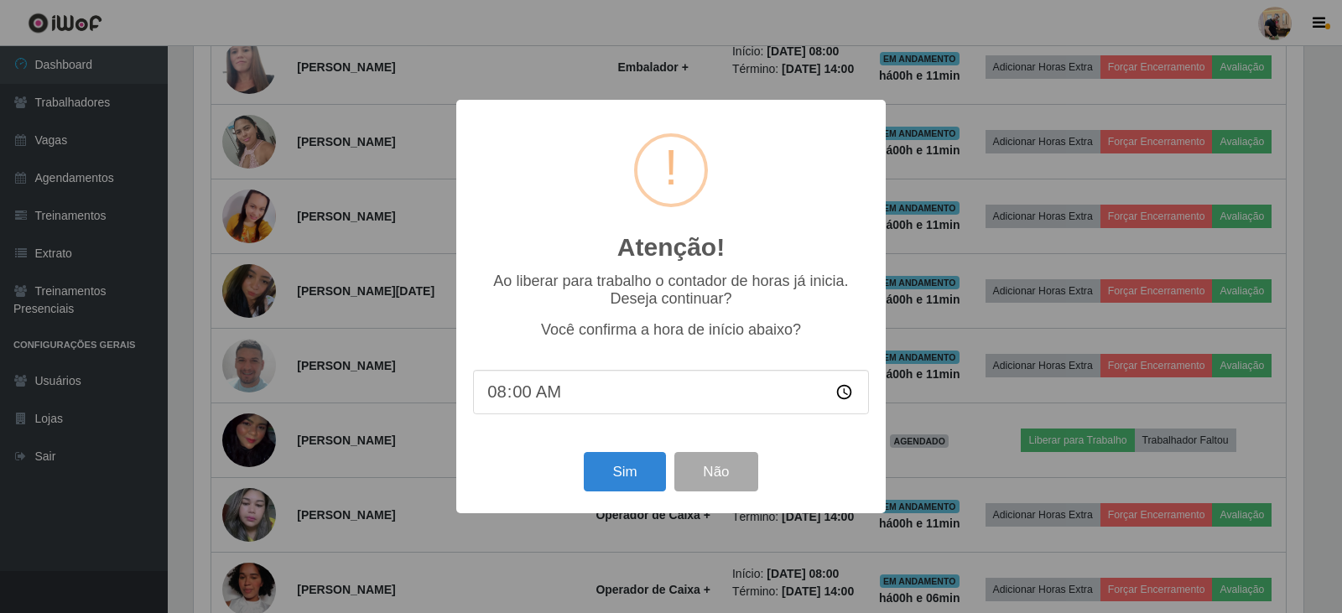
click at [507, 396] on input "08:00" at bounding box center [671, 392] width 396 height 44
click at [520, 397] on input "08:00" at bounding box center [671, 392] width 396 height 44
type input "08:10"
click at [623, 479] on button "Sim" at bounding box center [624, 471] width 81 height 39
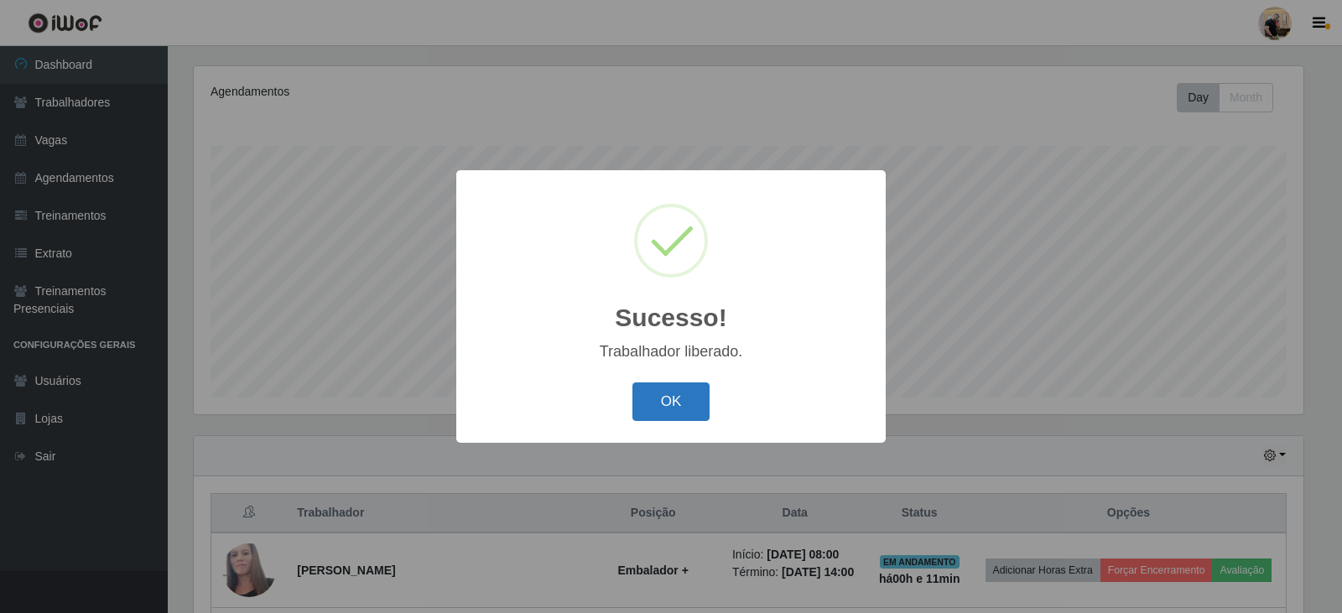
click at [650, 395] on button "OK" at bounding box center [672, 402] width 78 height 39
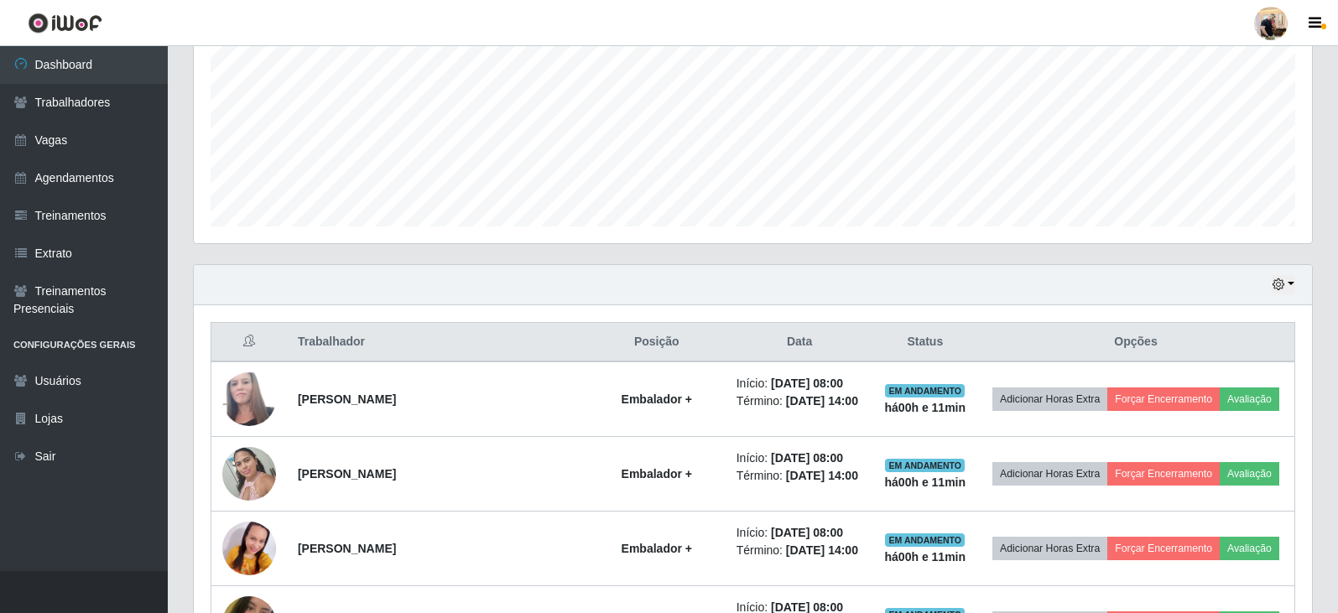
scroll to position [454, 0]
